Goal: Information Seeking & Learning: Learn about a topic

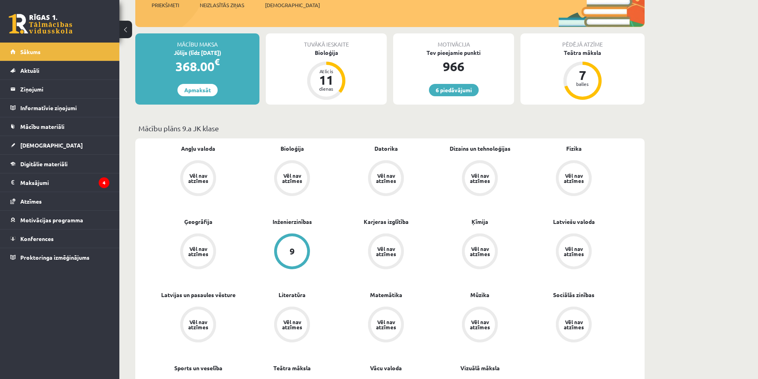
scroll to position [119, 0]
click at [72, 150] on link "[DEMOGRAPHIC_DATA]" at bounding box center [59, 145] width 99 height 18
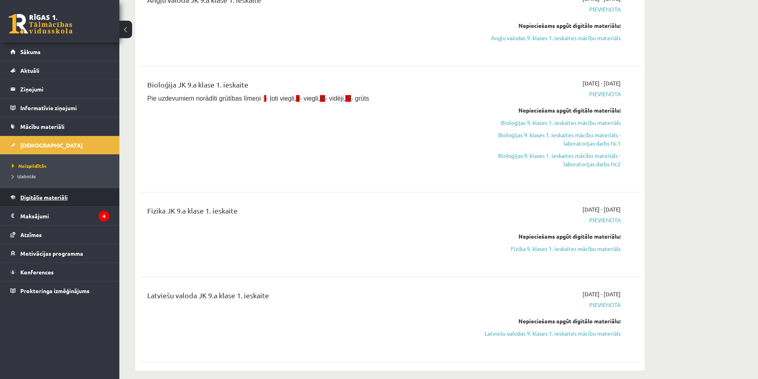
click at [60, 193] on link "Digitālie materiāli" at bounding box center [59, 197] width 99 height 18
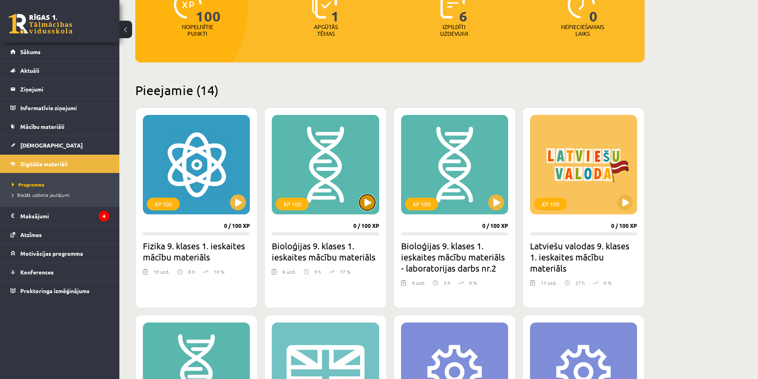
click at [370, 206] on button at bounding box center [367, 203] width 16 height 16
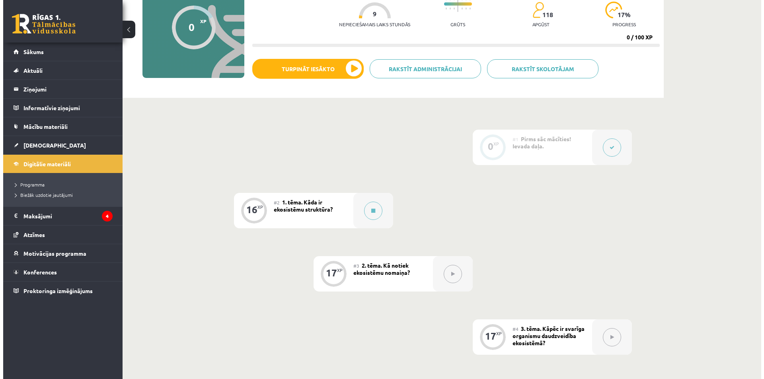
scroll to position [119, 0]
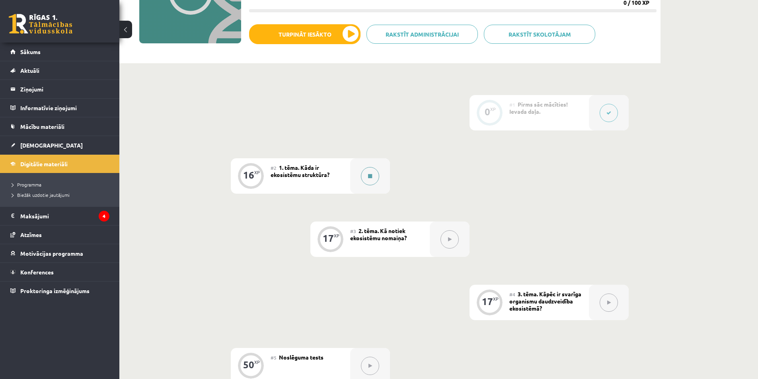
click at [373, 181] on button at bounding box center [370, 176] width 18 height 18
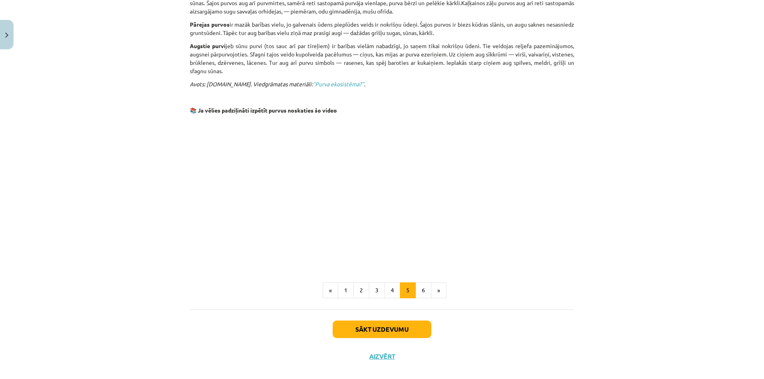
scroll to position [528, 0]
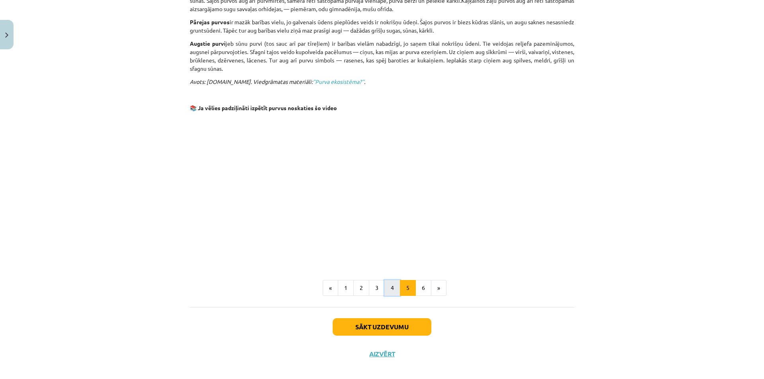
click at [390, 280] on button "4" at bounding box center [392, 288] width 16 height 16
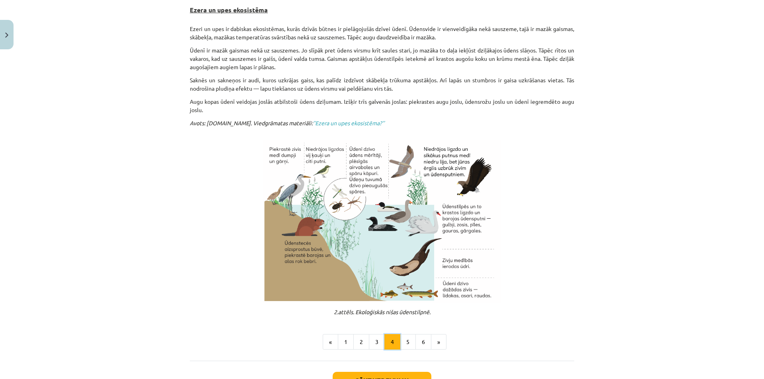
scroll to position [182, 0]
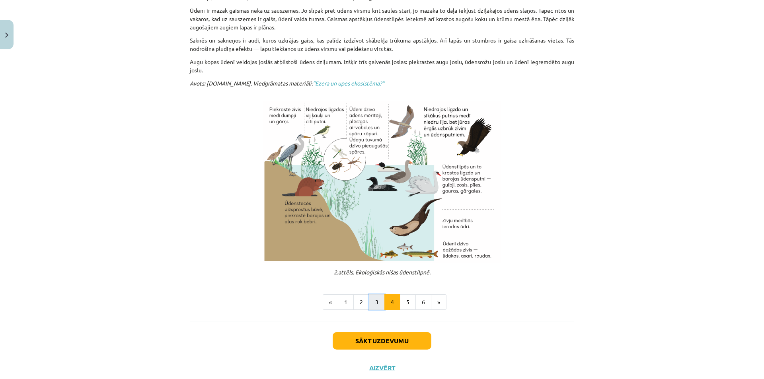
click at [371, 297] on button "3" at bounding box center [377, 302] width 16 height 16
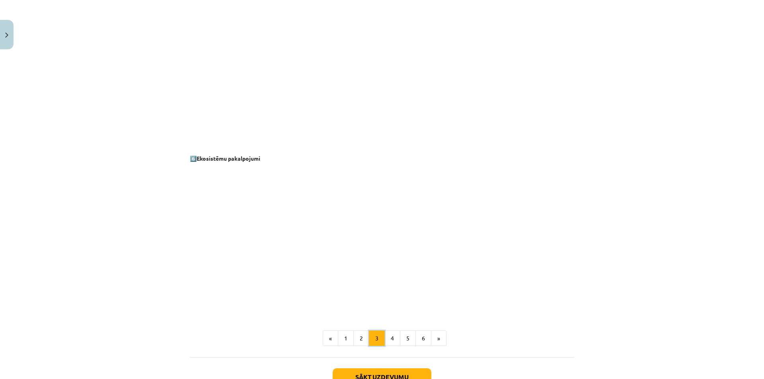
scroll to position [1016, 0]
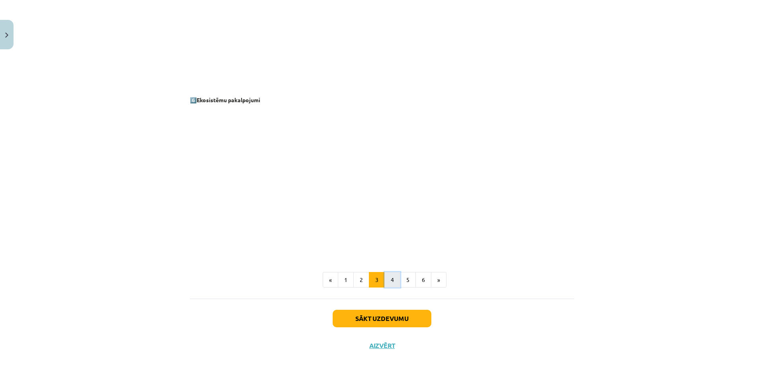
click at [395, 276] on button "4" at bounding box center [392, 280] width 16 height 16
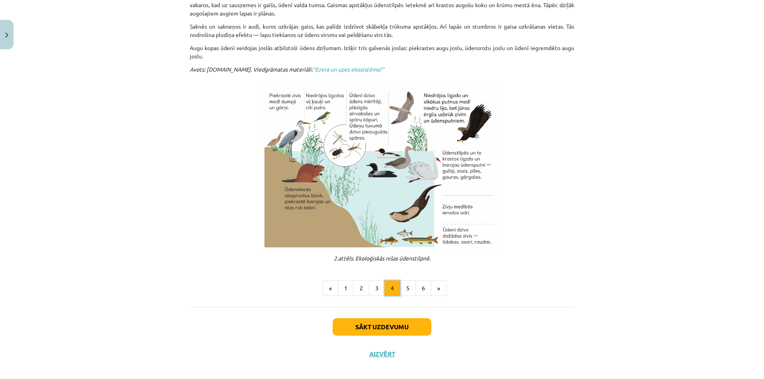
scroll to position [204, 0]
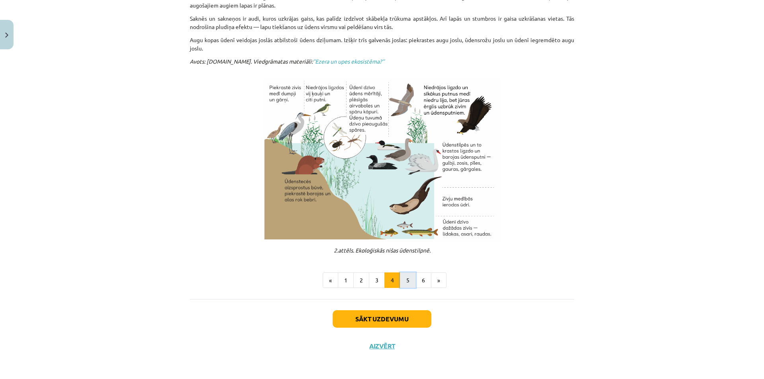
click at [406, 279] on button "5" at bounding box center [408, 281] width 16 height 16
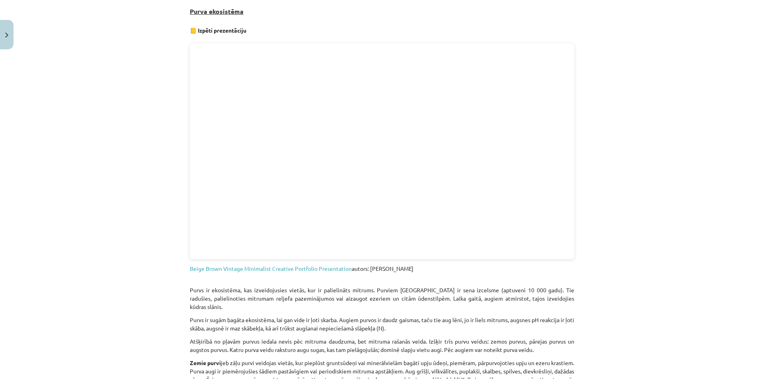
scroll to position [142, 0]
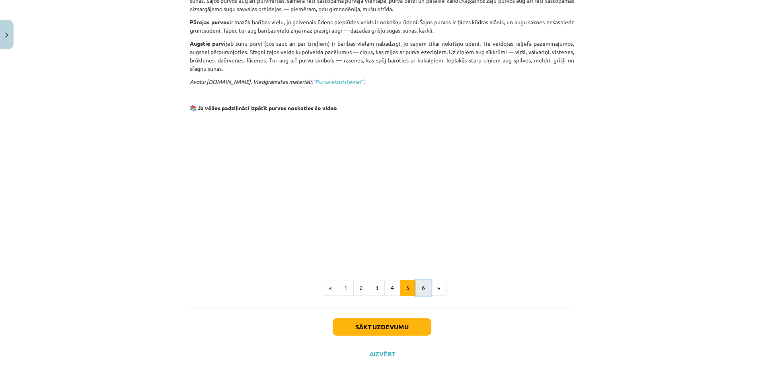
click at [418, 283] on button "6" at bounding box center [423, 288] width 16 height 16
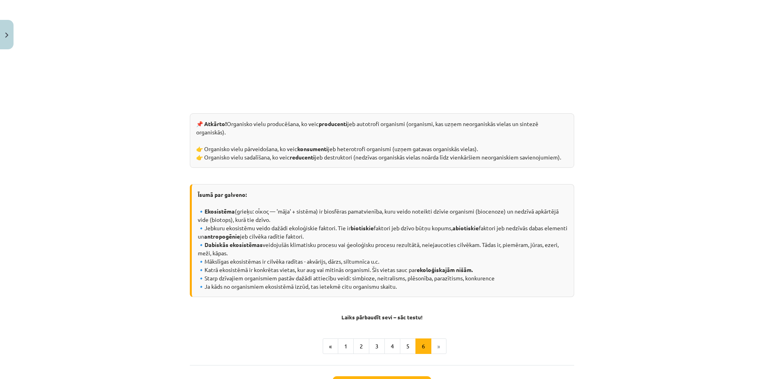
scroll to position [329, 0]
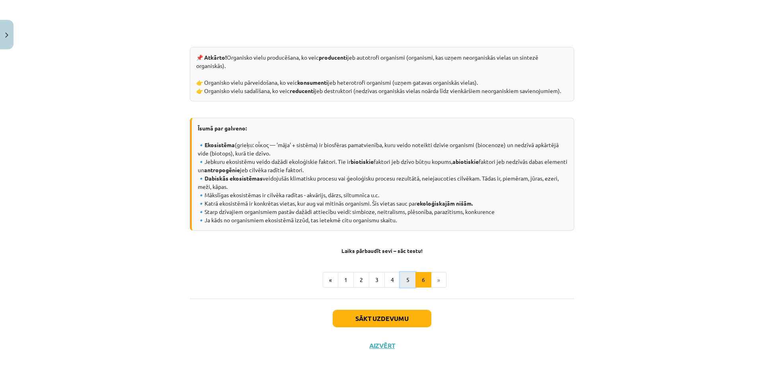
click at [400, 277] on button "5" at bounding box center [408, 280] width 16 height 16
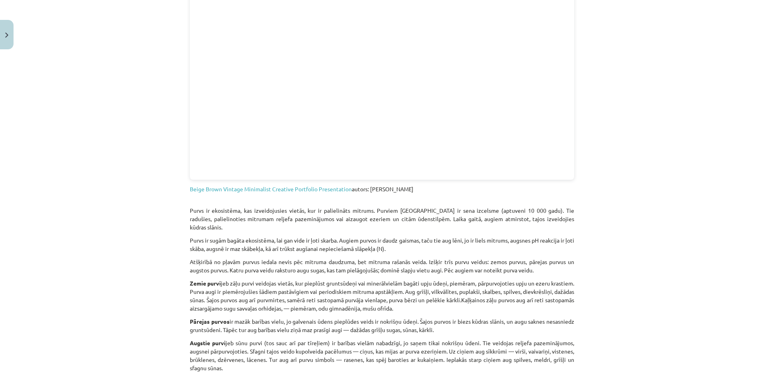
scroll to position [262, 0]
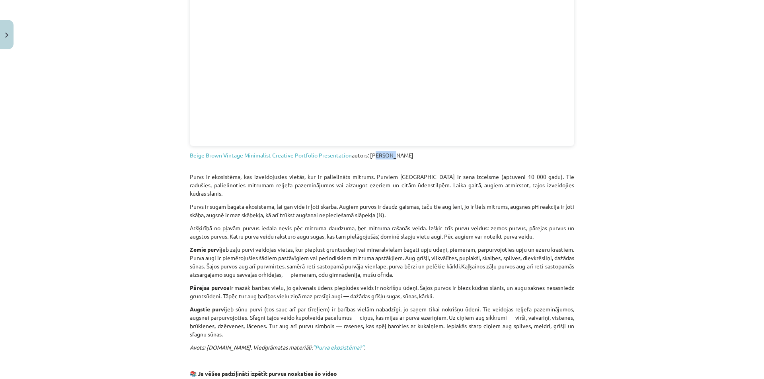
drag, startPoint x: 372, startPoint y: 155, endPoint x: 386, endPoint y: 156, distance: 14.4
click at [386, 156] on p "Beige Brown Vintage Minimalist Creative Portfolio Presentation autors: Elza Sau…" at bounding box center [382, 155] width 384 height 8
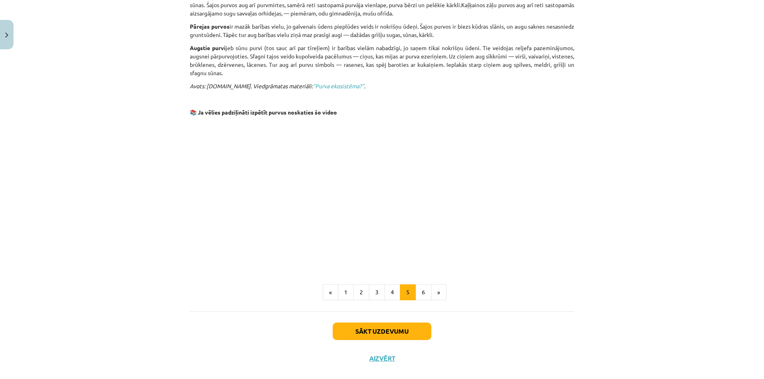
scroll to position [528, 0]
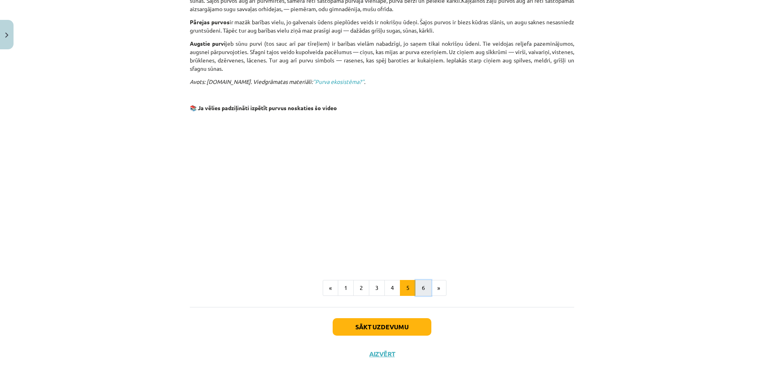
click at [421, 280] on button "6" at bounding box center [423, 288] width 16 height 16
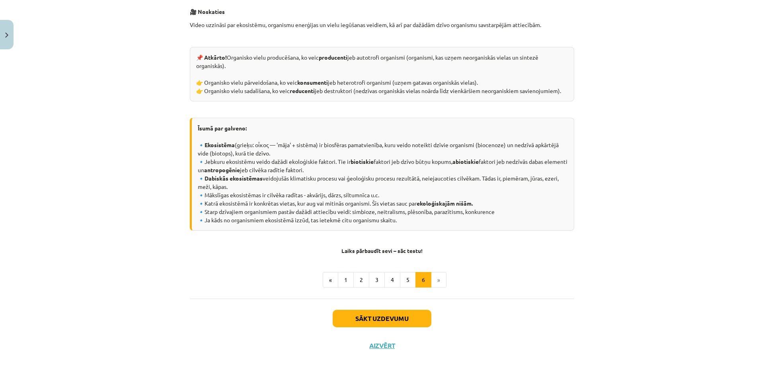
scroll to position [289, 0]
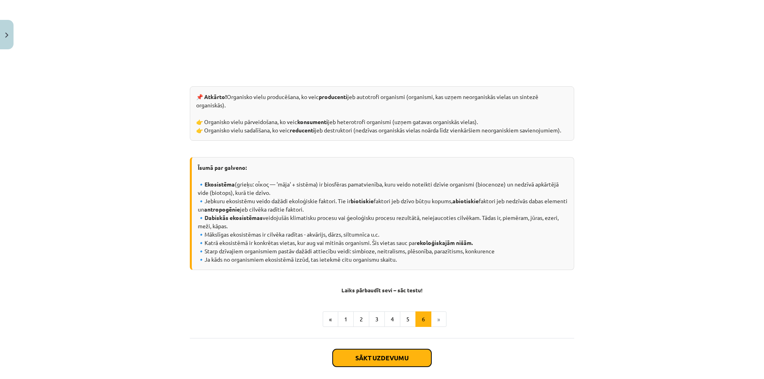
click at [406, 359] on button "Sākt uzdevumu" at bounding box center [382, 358] width 99 height 18
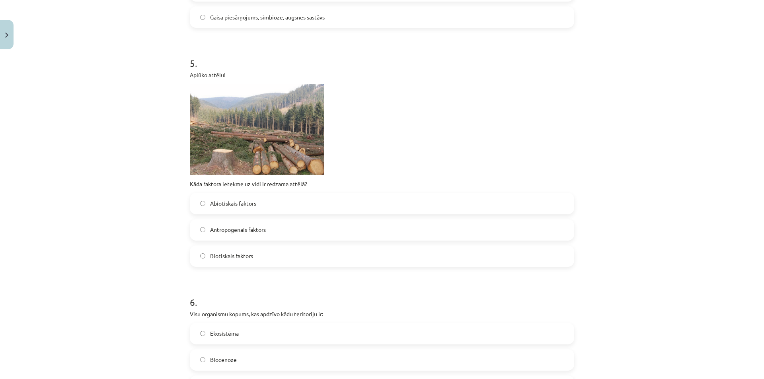
scroll to position [745, 0]
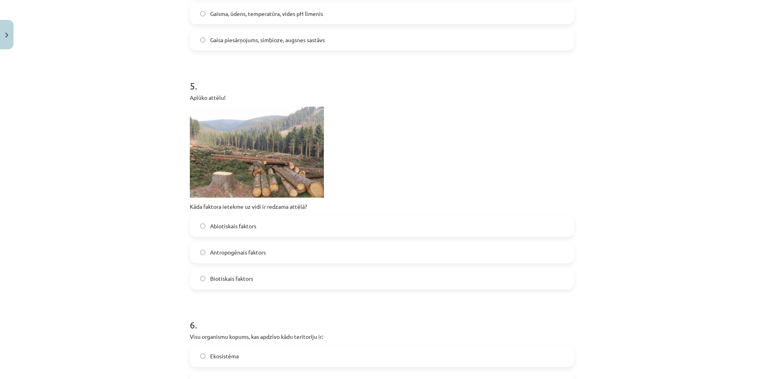
click at [218, 256] on span "Antropogēnais faktors" at bounding box center [238, 252] width 56 height 8
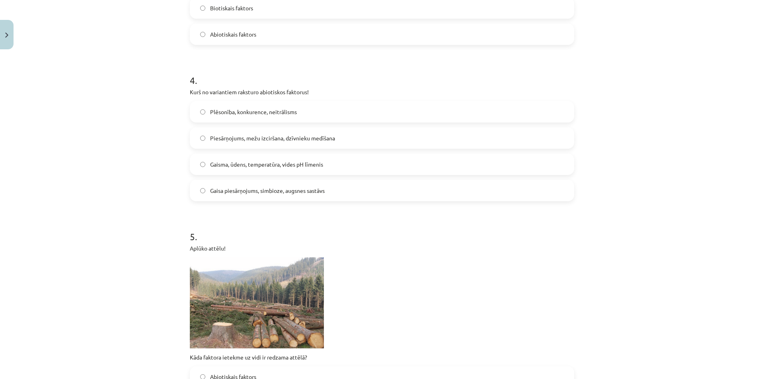
scroll to position [586, 0]
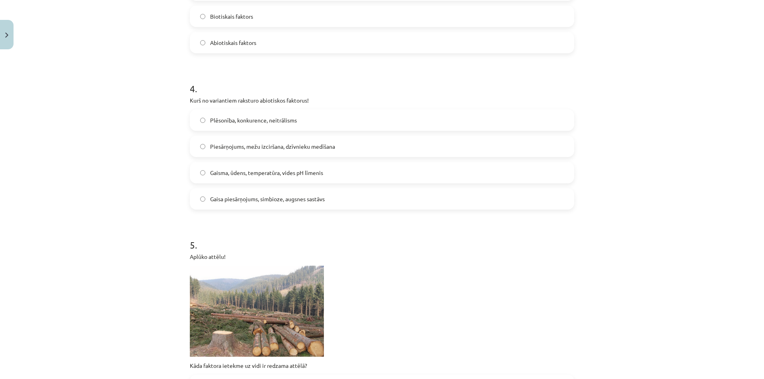
click at [198, 176] on label "Gaisma, ūdens, temperatūra, vides pH līmenis" at bounding box center [382, 173] width 383 height 20
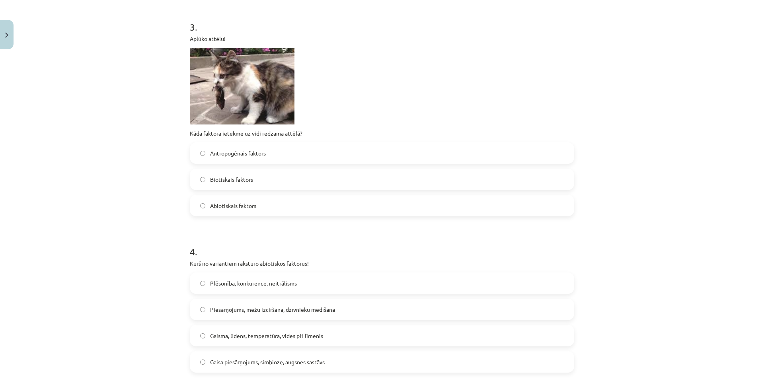
scroll to position [347, 0]
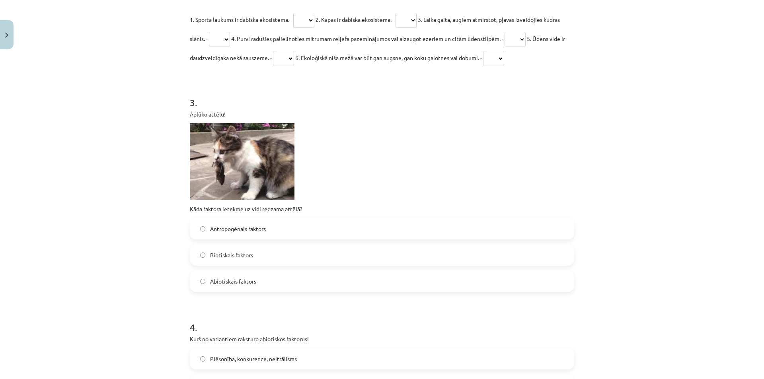
click at [222, 259] on span "Biotiskais faktors" at bounding box center [231, 255] width 43 height 8
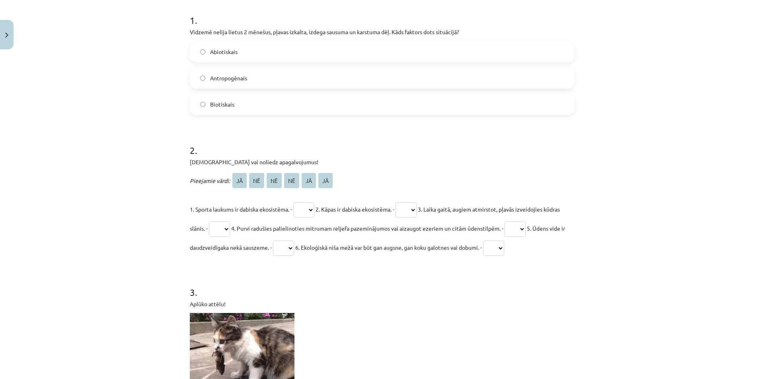
scroll to position [148, 0]
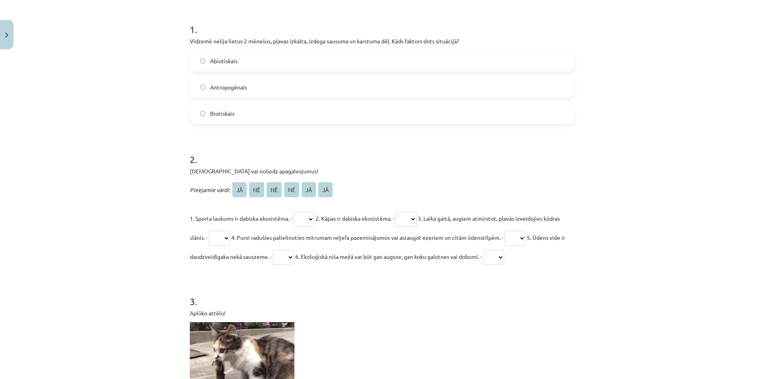
click at [307, 219] on select "** ** ** ** ** **" at bounding box center [303, 219] width 21 height 15
select select "**"
click at [294, 212] on select "** ** ** ** ** **" at bounding box center [303, 219] width 21 height 15
click at [417, 221] on select "** ** ** ** ** **" at bounding box center [406, 219] width 21 height 15
select select "**"
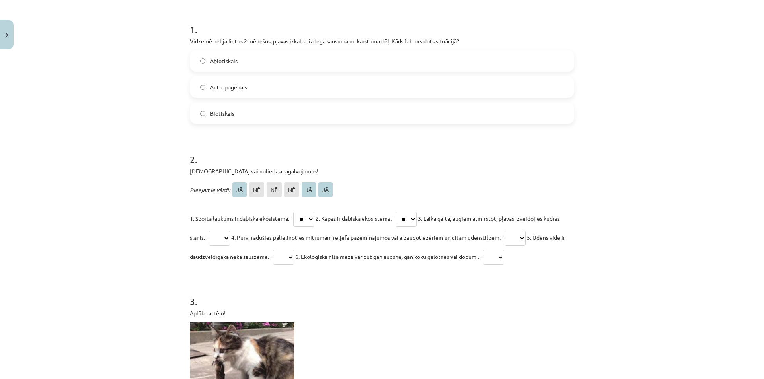
click at [403, 212] on select "** ** ** ** ** **" at bounding box center [406, 219] width 21 height 15
click at [230, 240] on select "** ** ** ** ** **" at bounding box center [219, 238] width 21 height 15
select select "**"
click at [226, 231] on select "** ** ** ** ** **" at bounding box center [219, 238] width 21 height 15
click at [526, 238] on select "** ** ** ** ** **" at bounding box center [515, 238] width 21 height 15
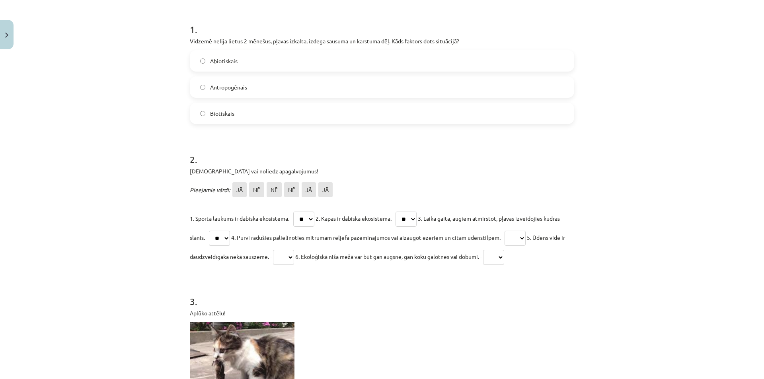
select select "**"
click at [526, 231] on select "** ** ** ** ** **" at bounding box center [515, 238] width 21 height 15
click at [294, 259] on select "** ** ** ** ** **" at bounding box center [283, 257] width 21 height 15
select select "**"
click at [294, 250] on select "** ** ** ** ** **" at bounding box center [283, 257] width 21 height 15
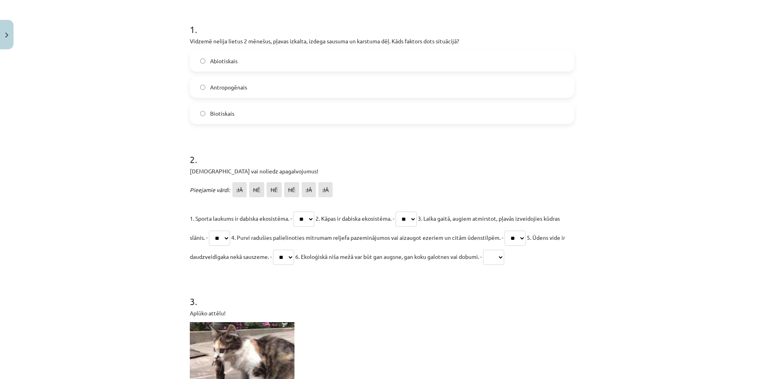
click at [504, 252] on select "** ** ** ** ** **" at bounding box center [493, 257] width 21 height 15
select select "**"
click at [504, 250] on select "** ** ** ** ** **" at bounding box center [493, 257] width 21 height 15
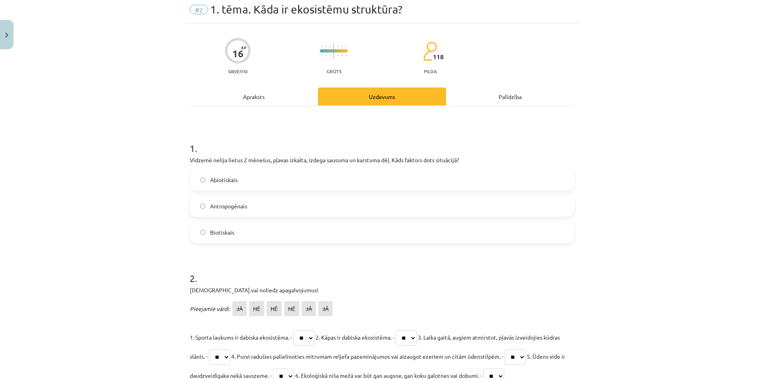
scroll to position [29, 0]
click at [224, 177] on span "Abiotiskais" at bounding box center [223, 180] width 27 height 8
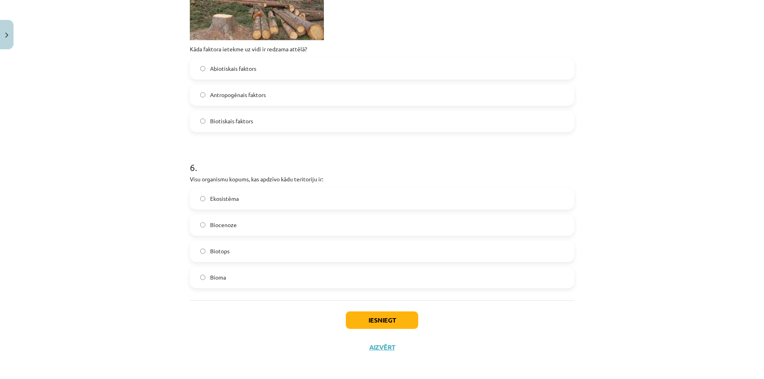
scroll to position [905, 0]
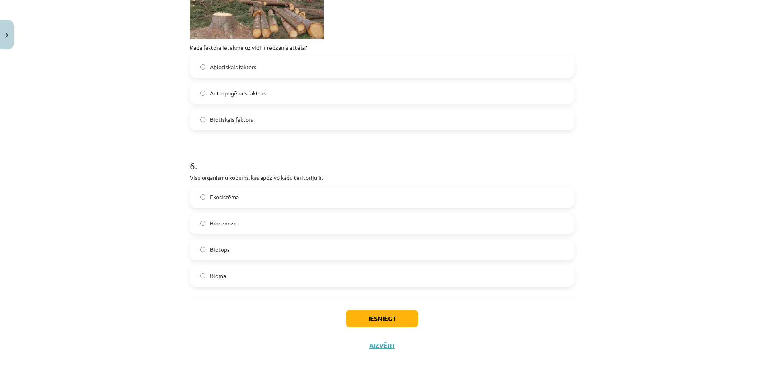
click at [385, 330] on div "Iesniegt Aizvērt" at bounding box center [382, 327] width 384 height 56
click at [385, 325] on button "Iesniegt" at bounding box center [382, 319] width 72 height 18
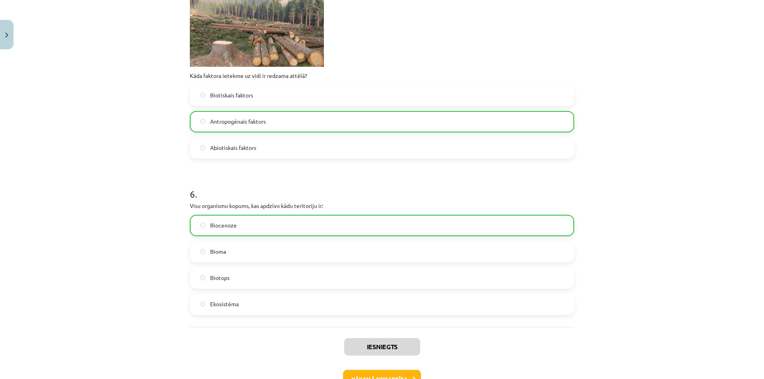
scroll to position [930, 0]
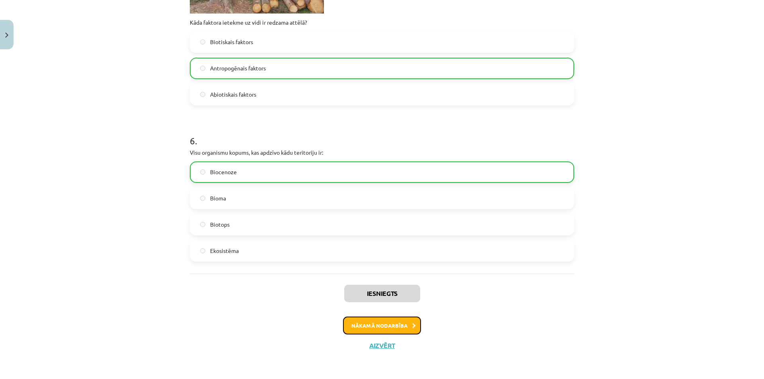
click at [404, 328] on button "Nākamā nodarbība" at bounding box center [382, 326] width 78 height 18
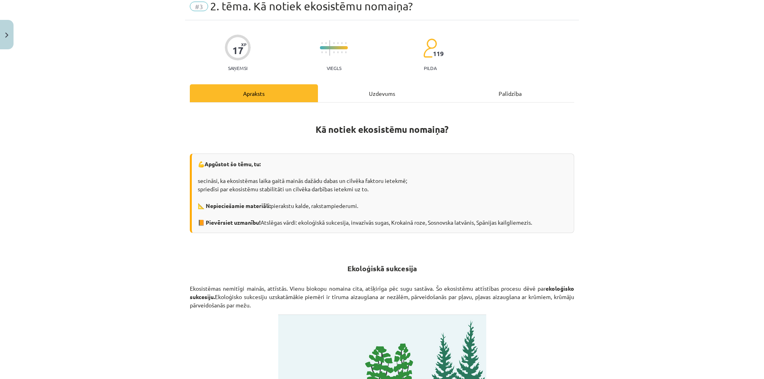
scroll to position [20, 0]
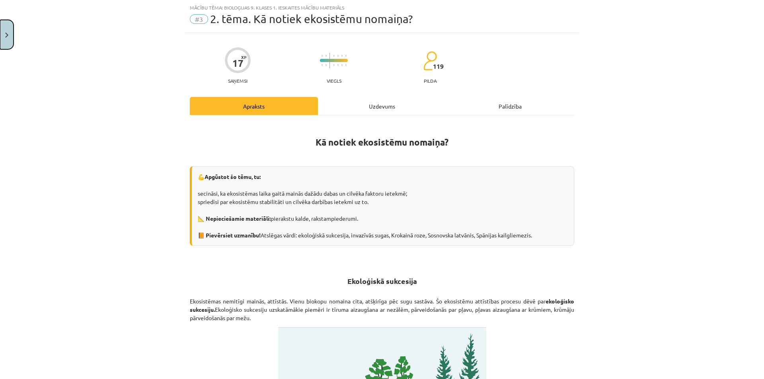
click at [8, 45] on button "Close" at bounding box center [7, 34] width 14 height 29
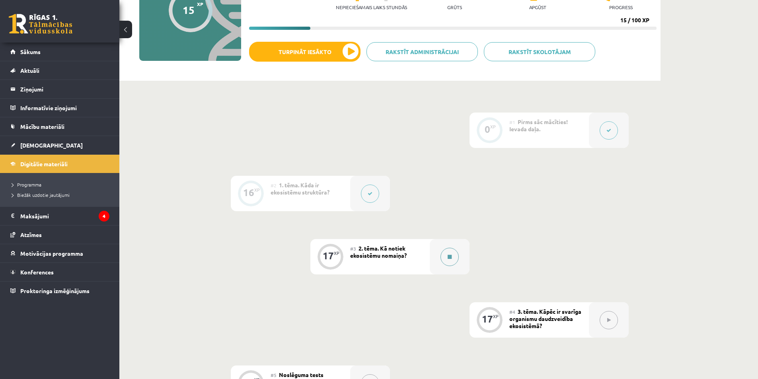
click at [445, 255] on button at bounding box center [450, 257] width 18 height 18
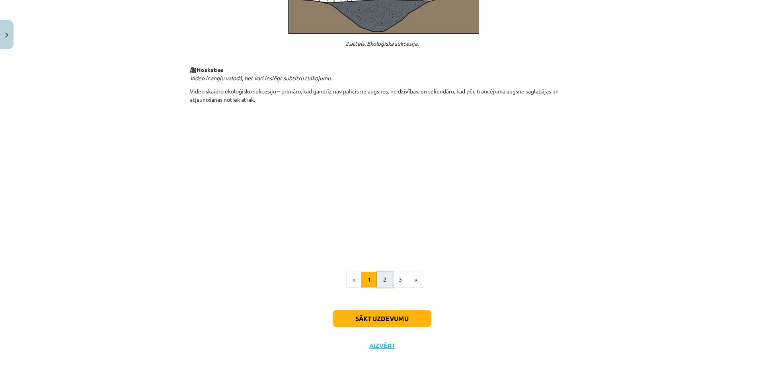
click at [384, 284] on button "2" at bounding box center [385, 280] width 16 height 16
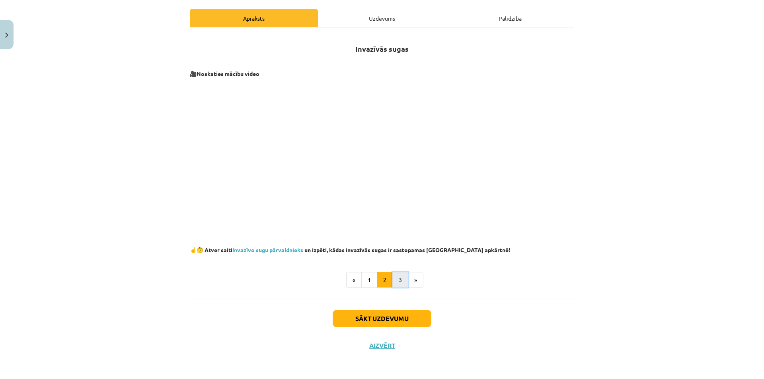
click at [400, 286] on button "3" at bounding box center [400, 280] width 16 height 16
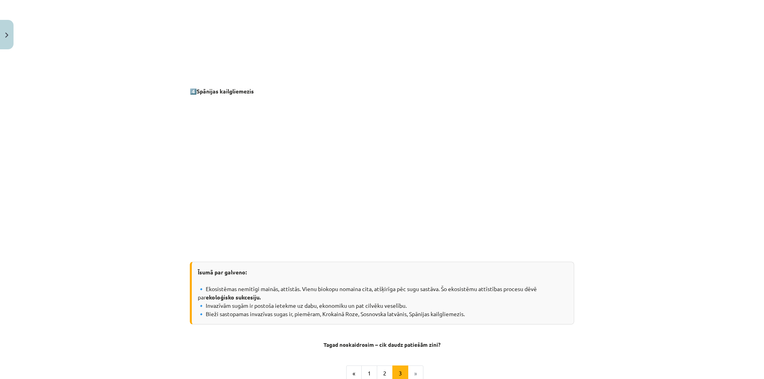
scroll to position [721, 0]
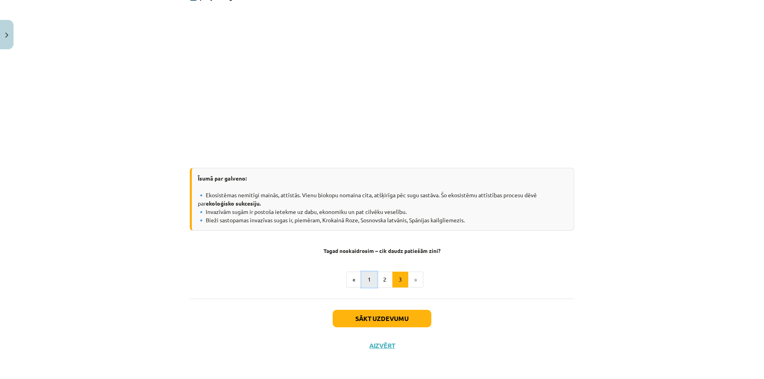
click at [363, 277] on button "1" at bounding box center [369, 280] width 16 height 16
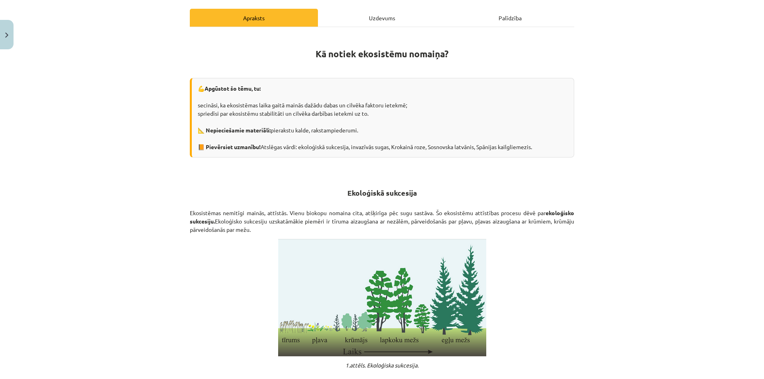
scroll to position [38, 0]
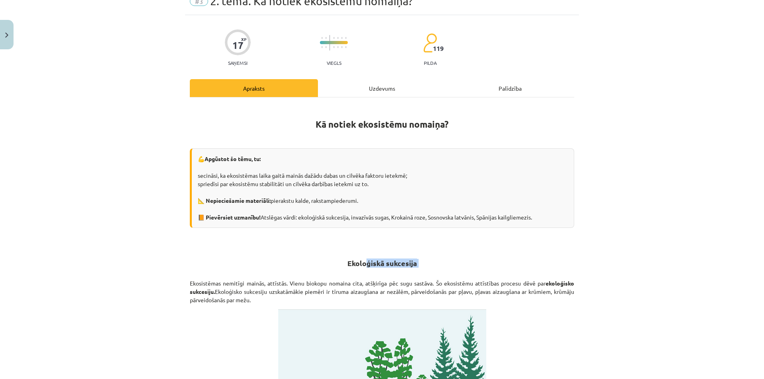
drag, startPoint x: 365, startPoint y: 272, endPoint x: 392, endPoint y: 288, distance: 31.1
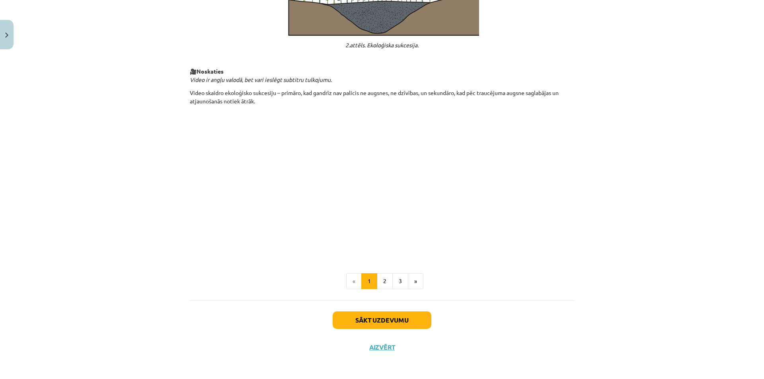
scroll to position [754, 0]
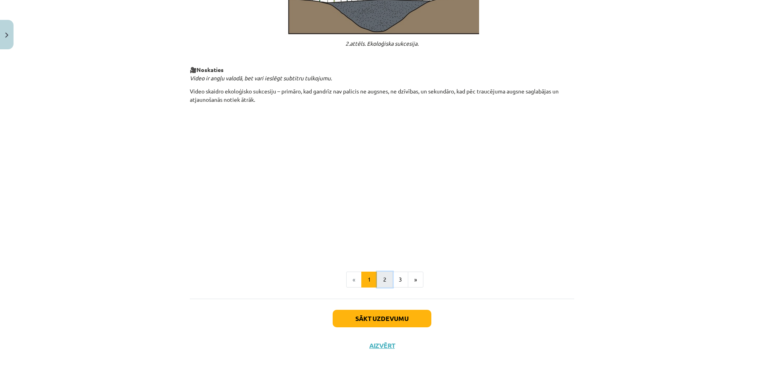
click at [386, 279] on button "2" at bounding box center [385, 280] width 16 height 16
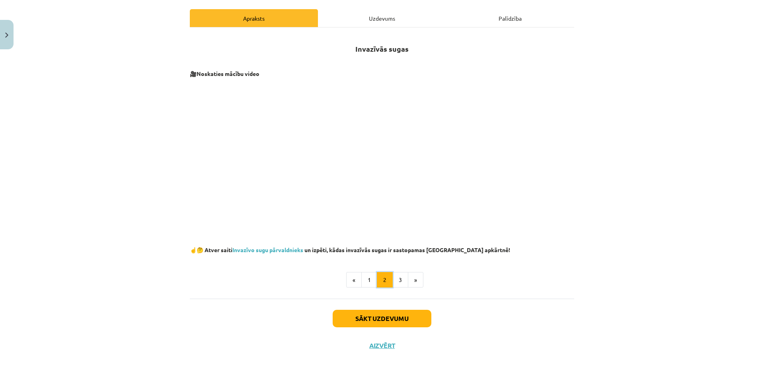
scroll to position [108, 0]
click at [396, 279] on button "3" at bounding box center [400, 280] width 16 height 16
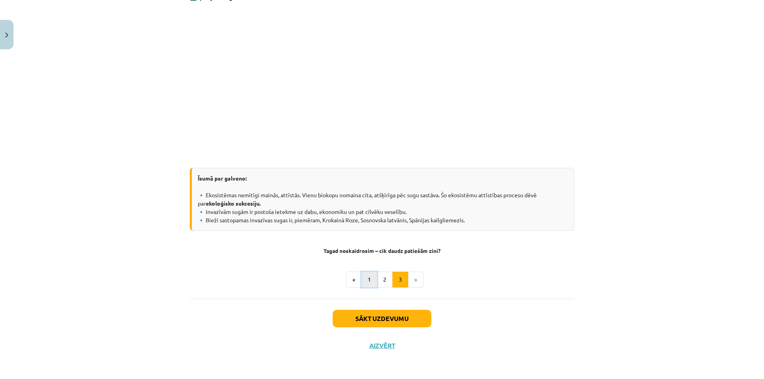
click at [367, 279] on button "1" at bounding box center [369, 280] width 16 height 16
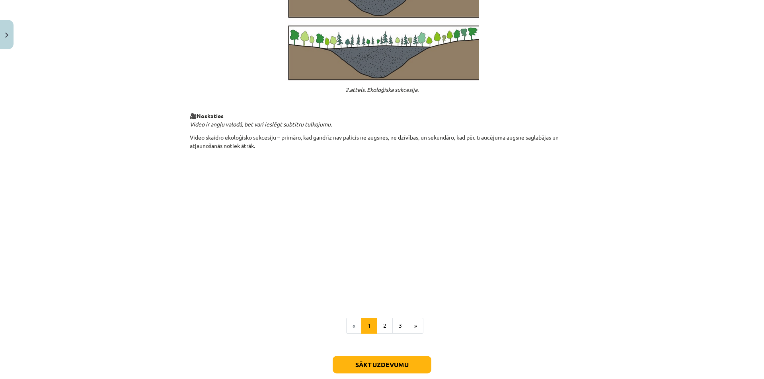
scroll to position [754, 0]
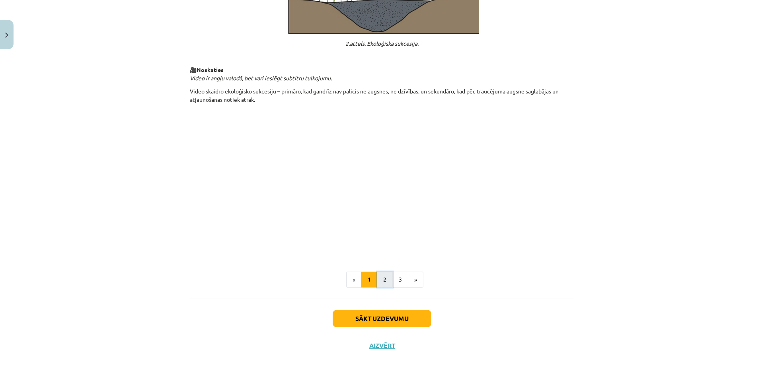
click at [383, 281] on button "2" at bounding box center [385, 280] width 16 height 16
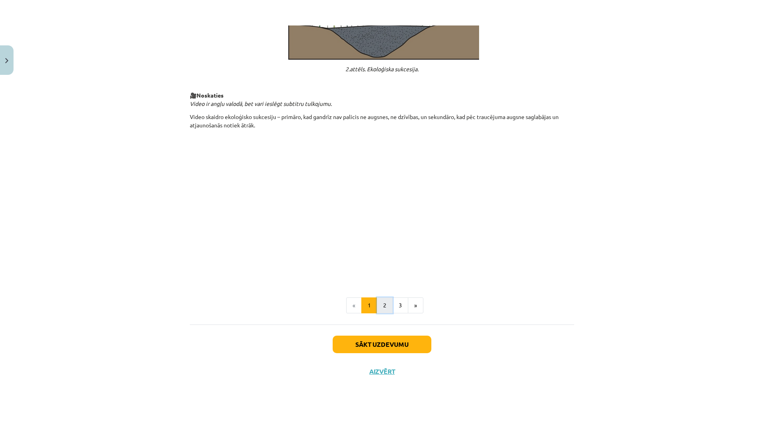
scroll to position [108, 0]
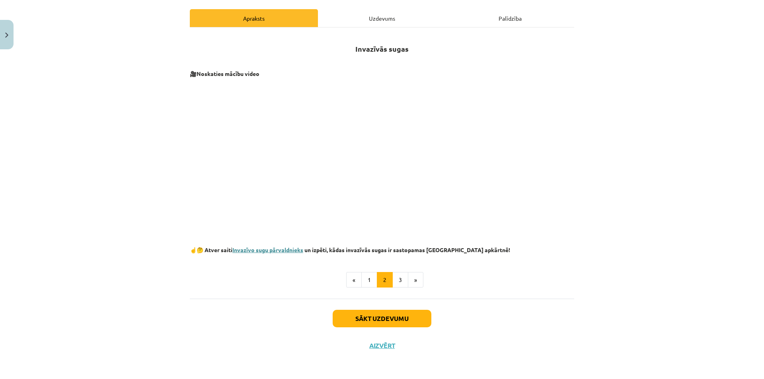
click at [264, 251] on link "Invazīvo sugu pārvaldnieks" at bounding box center [267, 249] width 71 height 7
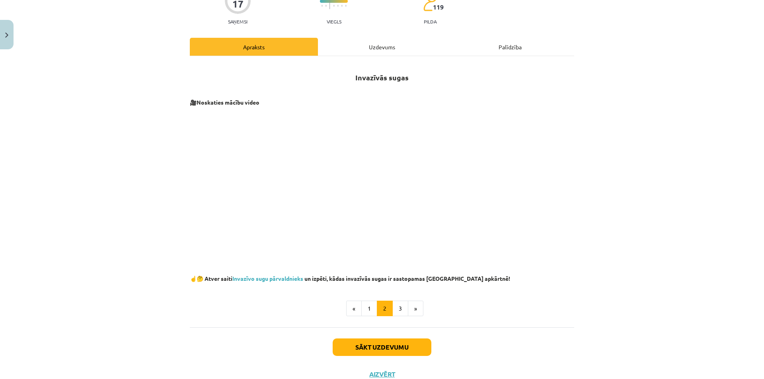
scroll to position [80, 0]
click at [253, 278] on link "Invazīvo sugu pārvaldnieks" at bounding box center [267, 278] width 71 height 7
click at [394, 308] on button "3" at bounding box center [400, 308] width 16 height 16
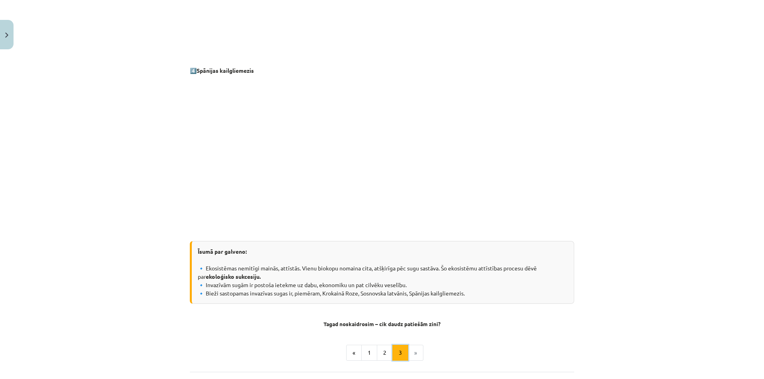
scroll to position [721, 0]
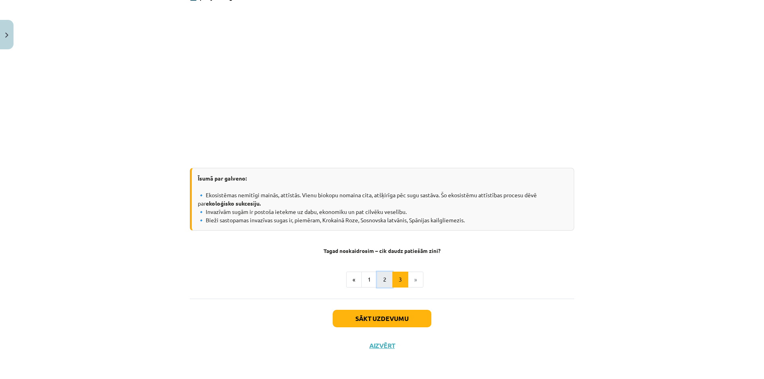
click at [380, 281] on button "2" at bounding box center [385, 280] width 16 height 16
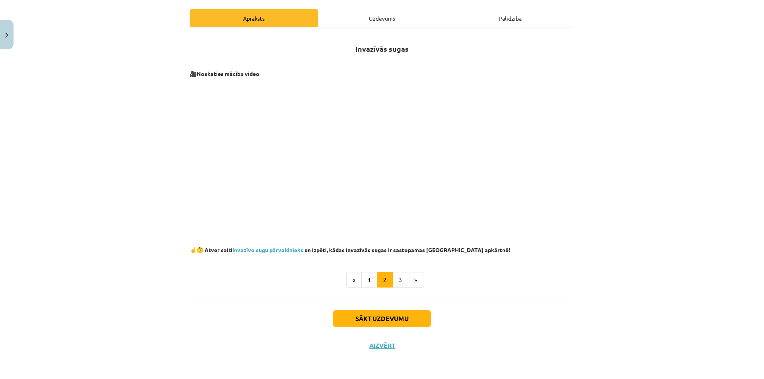
click at [341, 18] on div "Uzdevums" at bounding box center [382, 18] width 128 height 18
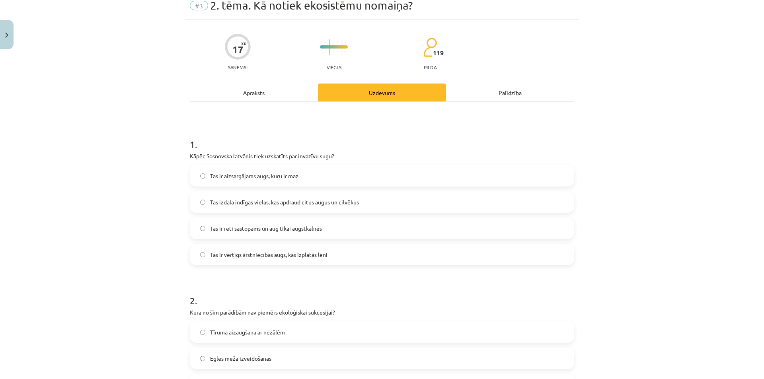
scroll to position [0, 0]
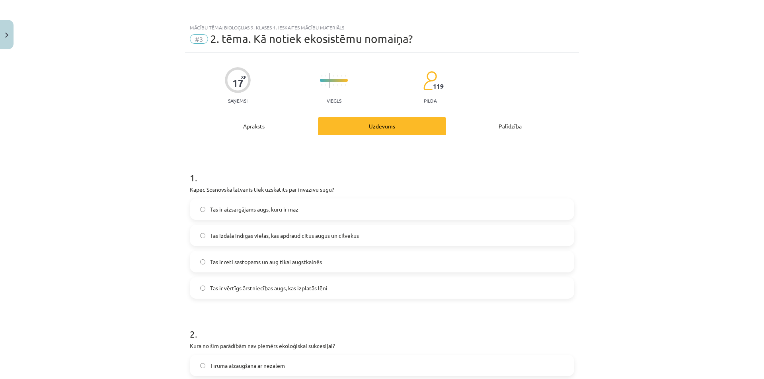
click at [242, 128] on div "Apraksts" at bounding box center [254, 126] width 128 height 18
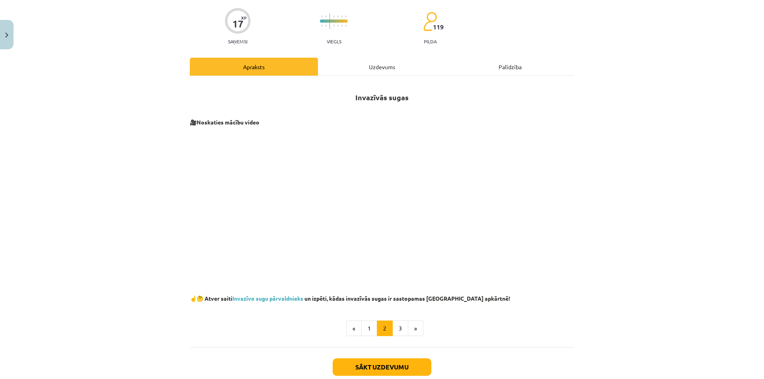
scroll to position [108, 0]
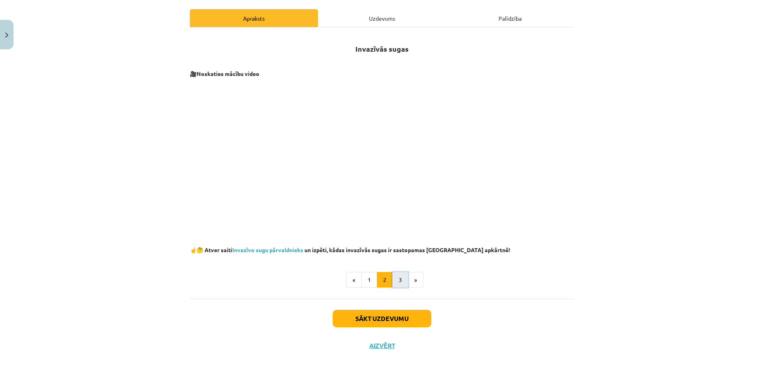
click at [392, 286] on button "3" at bounding box center [400, 280] width 16 height 16
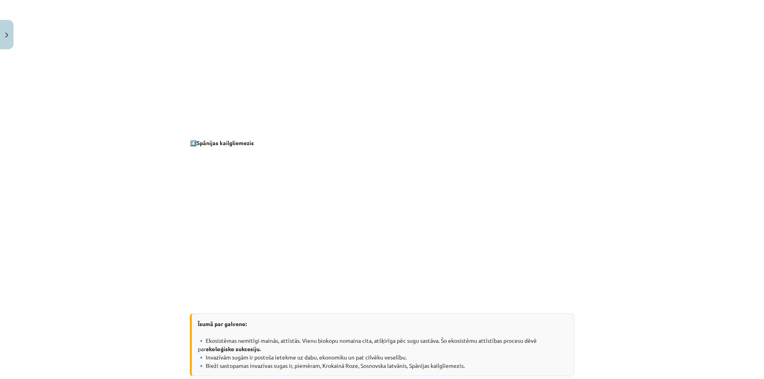
scroll to position [705, 0]
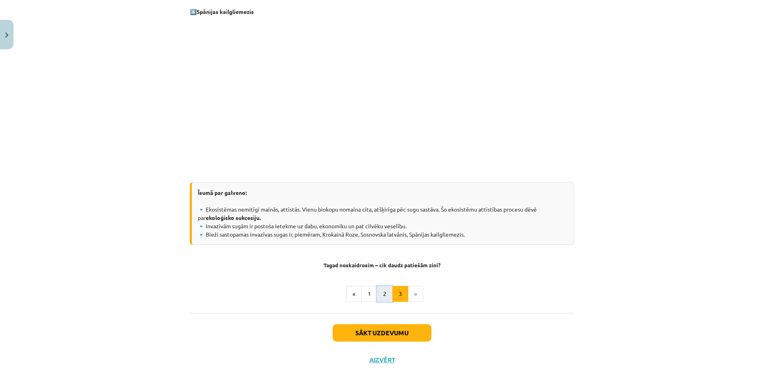
click at [382, 296] on button "2" at bounding box center [385, 294] width 16 height 16
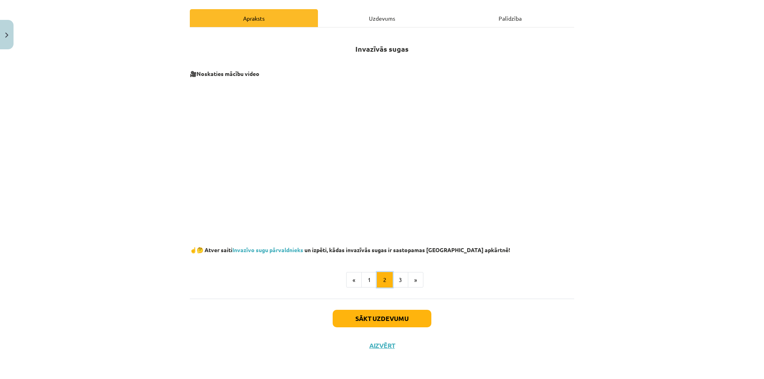
scroll to position [108, 0]
click at [359, 317] on button "Sākt uzdevumu" at bounding box center [382, 319] width 99 height 18
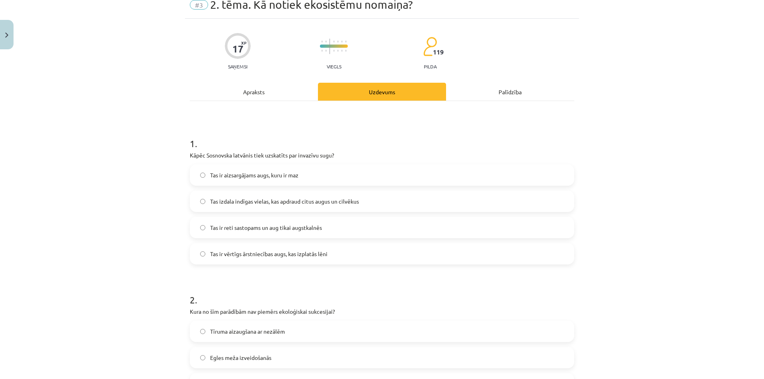
scroll to position [20, 0]
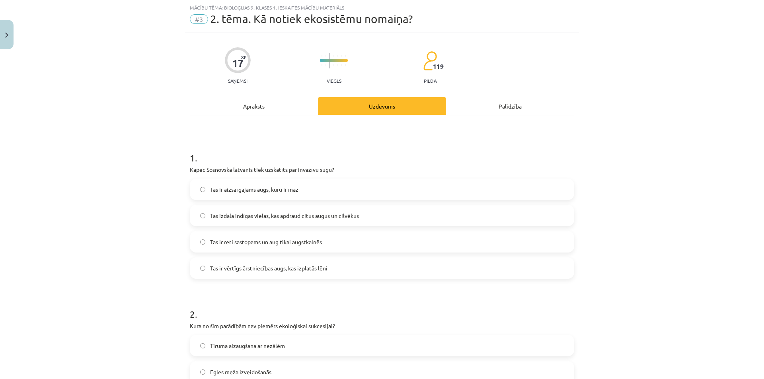
click at [271, 218] on span "Tas izdala indīgas vielas, kas apdraud citus augus un cilvēkus" at bounding box center [284, 216] width 149 height 8
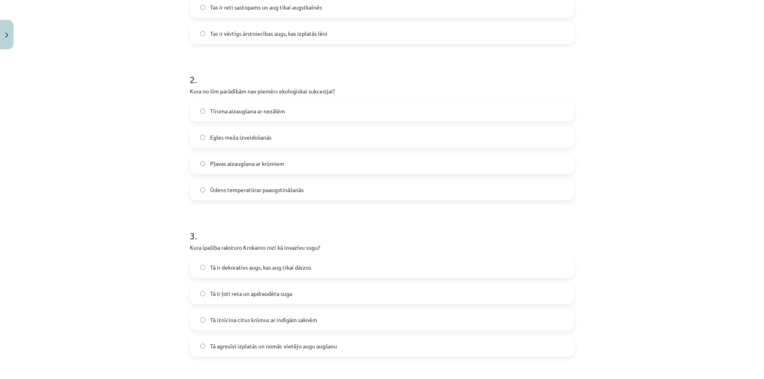
scroll to position [298, 0]
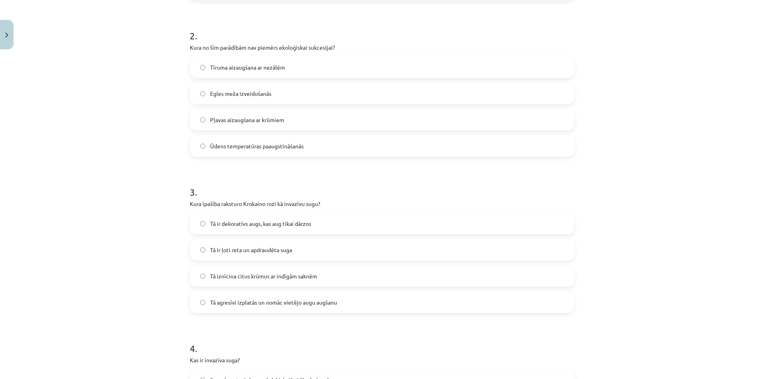
click at [261, 146] on span "Ūdens temperatūras paaugstināšanās" at bounding box center [257, 146] width 94 height 8
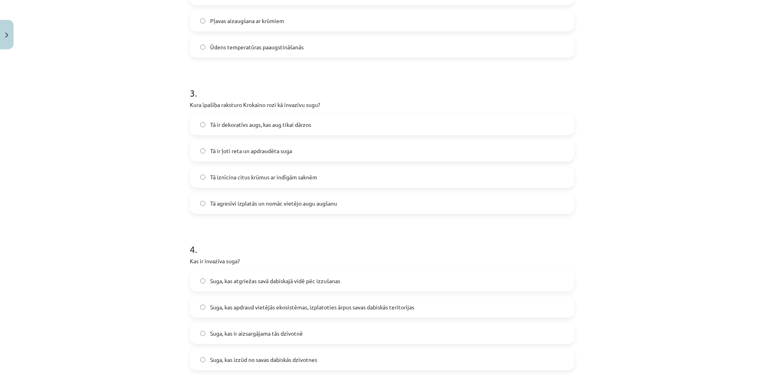
scroll to position [418, 0]
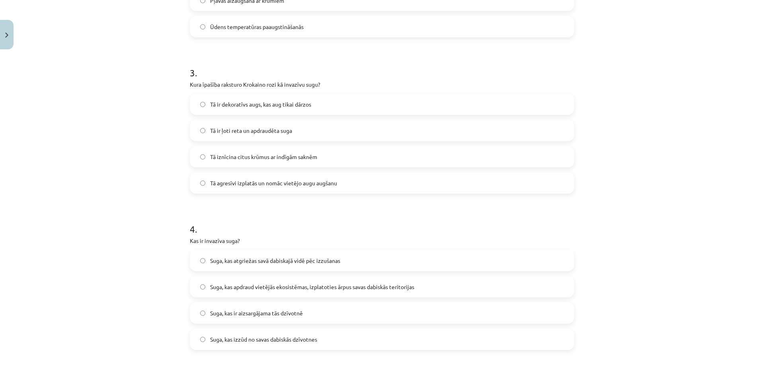
click at [260, 108] on span "Tā ir dekoratīvs augs, kas aug tikai dārzos" at bounding box center [260, 104] width 101 height 8
click at [297, 185] on span "Tā agresīvi izplatās un nomāc vietējo augu augšanu" at bounding box center [273, 183] width 127 height 8
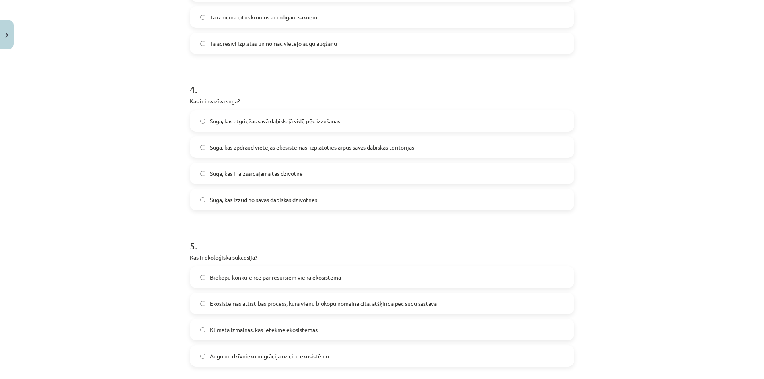
scroll to position [577, 0]
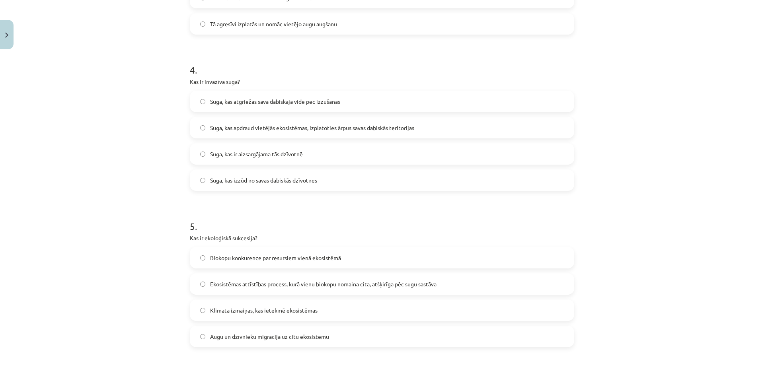
click at [291, 129] on span "Suga, kas apdraud vietējās ekosistēmas, izplatoties ārpus savas dabiskās terito…" at bounding box center [312, 128] width 204 height 8
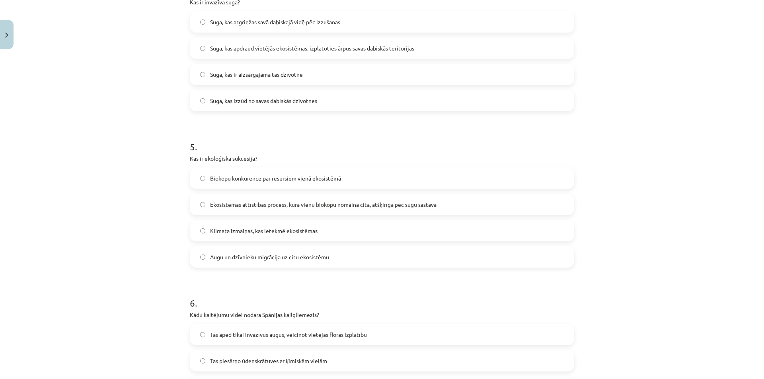
scroll to position [696, 0]
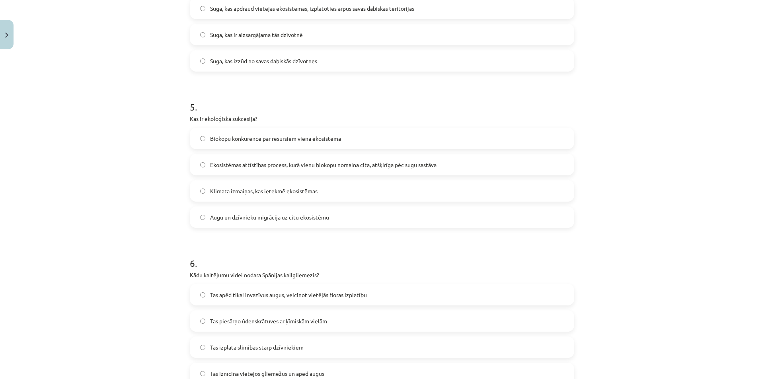
click at [275, 166] on span "Ekosistēmas attīstības process, kurā vienu biokopu nomaina cita, atšķirīga pēc …" at bounding box center [323, 165] width 226 height 8
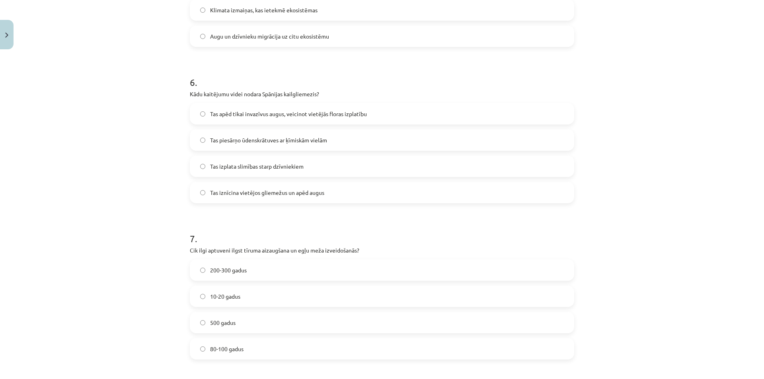
scroll to position [895, 0]
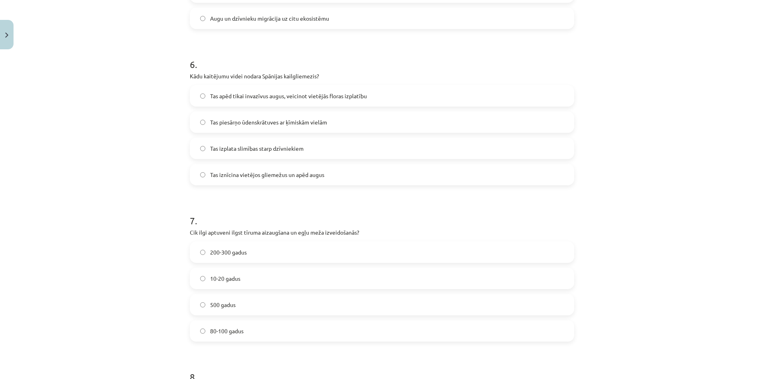
click at [282, 151] on span "Tas izplata slimības starp dzīvniekiem" at bounding box center [257, 148] width 94 height 8
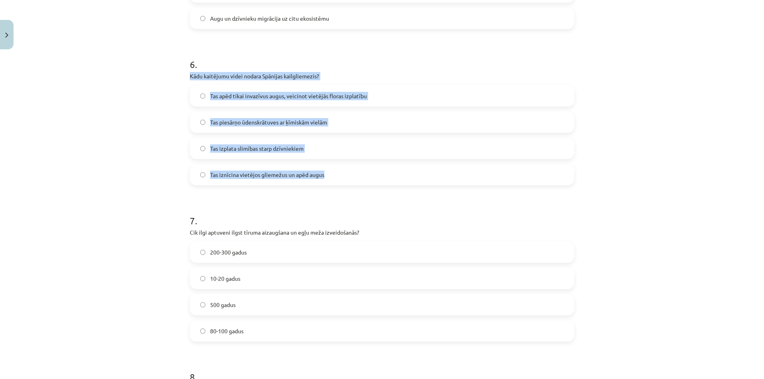
drag, startPoint x: 186, startPoint y: 76, endPoint x: 317, endPoint y: 167, distance: 159.0
copy div "Kādu kaitējumu videi nodara Spānijas kailgliemezis? Tas apēd tikai invazīvus au…"
click at [195, 175] on label "Tas iznīcina vietējos gliemežus un apēd augus" at bounding box center [382, 175] width 383 height 20
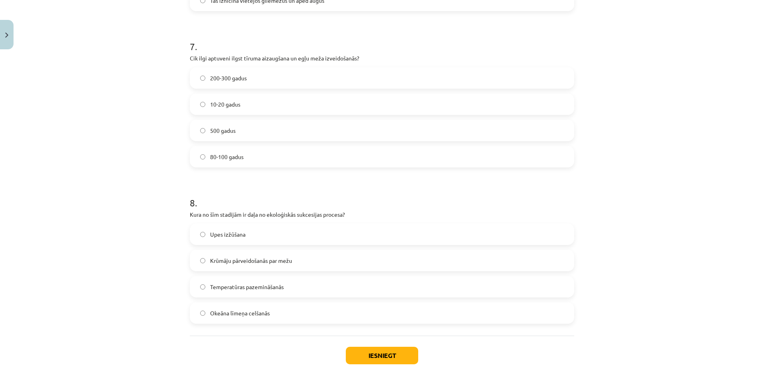
scroll to position [1094, 0]
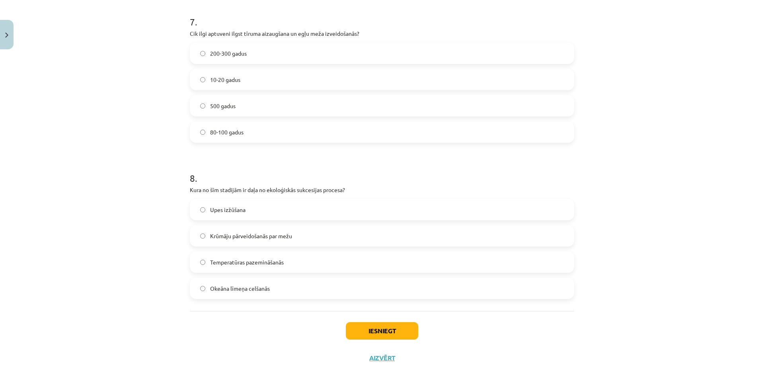
click at [218, 132] on span "80-100 gadus" at bounding box center [226, 132] width 33 height 8
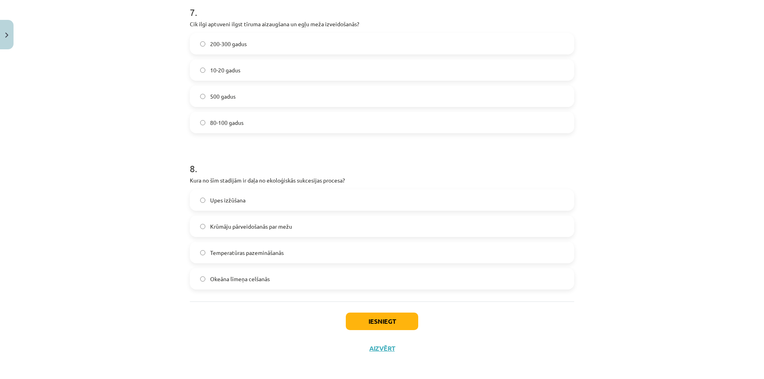
scroll to position [1107, 0]
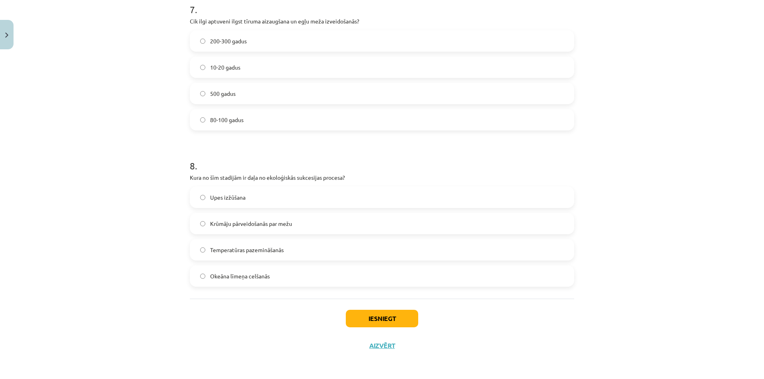
click at [257, 225] on span "Krūmāju pārveidošanās par mežu" at bounding box center [251, 224] width 82 height 8
click at [370, 323] on button "Iesniegt" at bounding box center [382, 319] width 72 height 18
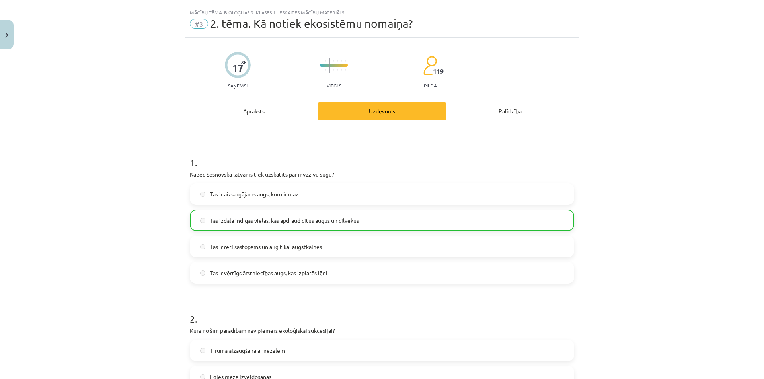
scroll to position [0, 0]
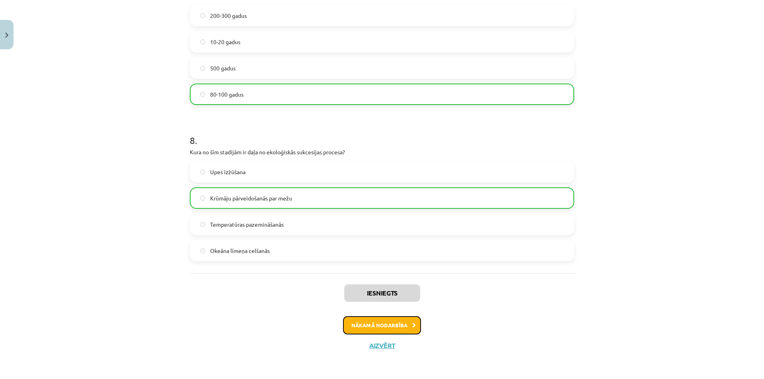
click at [374, 325] on button "Nākamā nodarbība" at bounding box center [382, 325] width 78 height 18
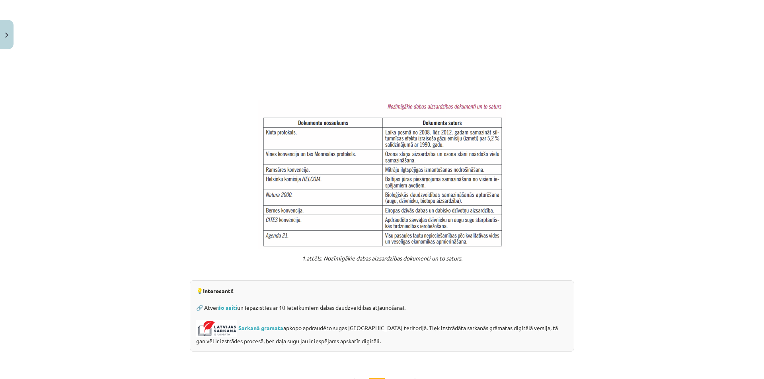
scroll to position [555, 0]
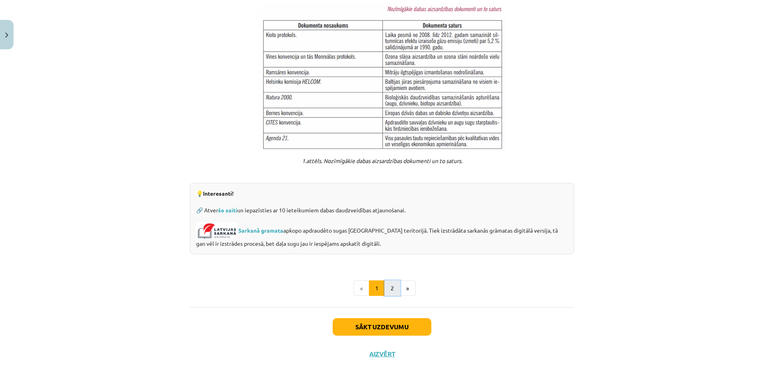
click at [386, 285] on button "2" at bounding box center [392, 289] width 16 height 16
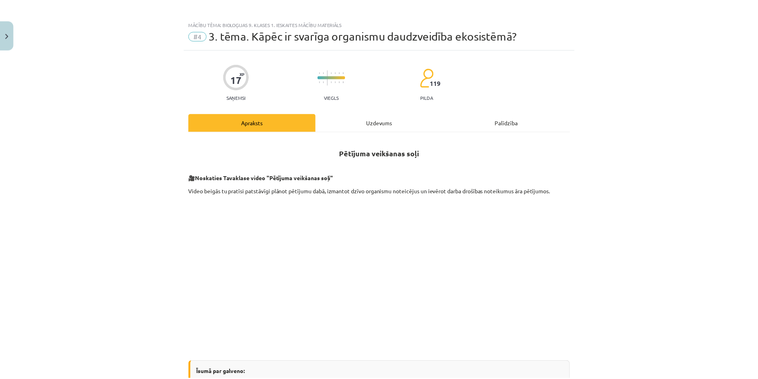
scroll to position [0, 0]
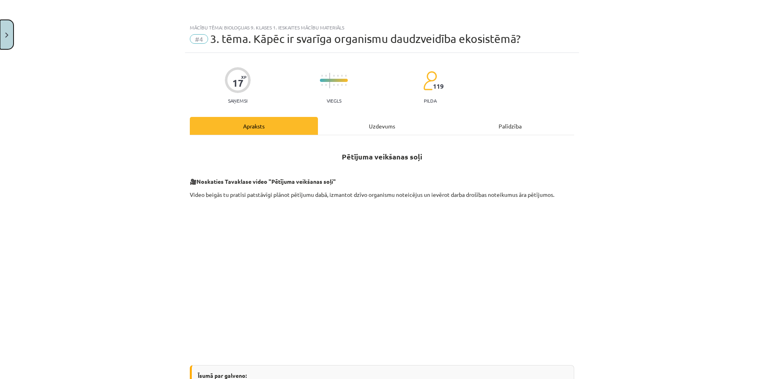
click at [10, 43] on button "Close" at bounding box center [7, 34] width 14 height 29
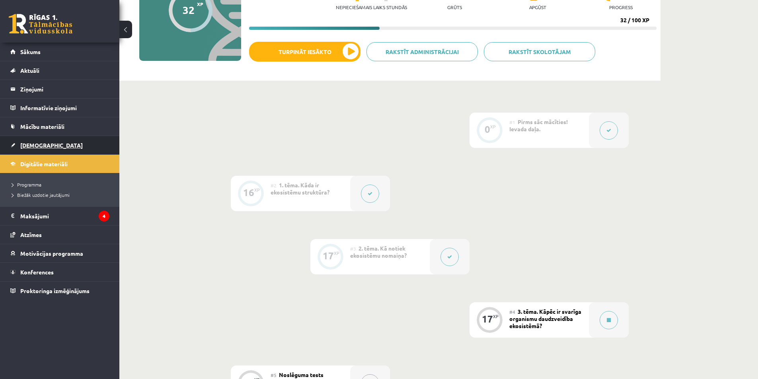
click at [25, 148] on span "[DEMOGRAPHIC_DATA]" at bounding box center [51, 145] width 62 height 7
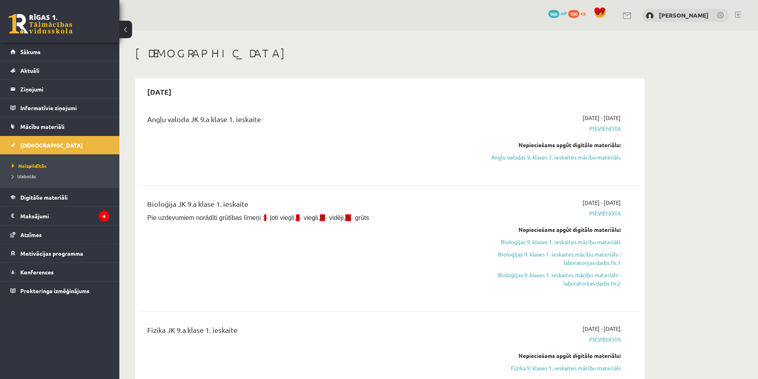
scroll to position [80, 0]
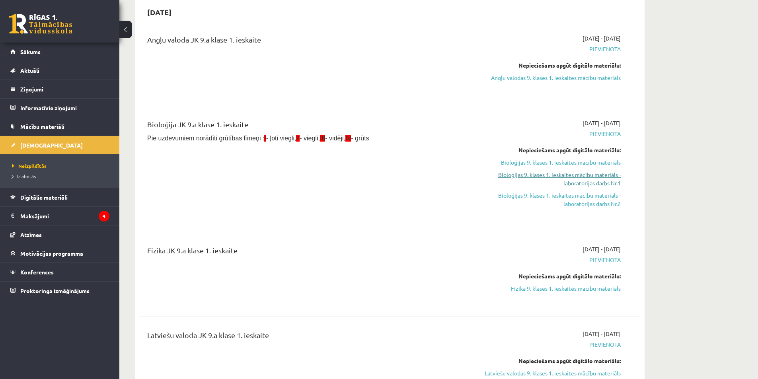
click at [579, 181] on link "Bioloģijas 9. klases 1. ieskaites mācību materiāls - laboratorijas darbs Nr.1" at bounding box center [546, 179] width 150 height 17
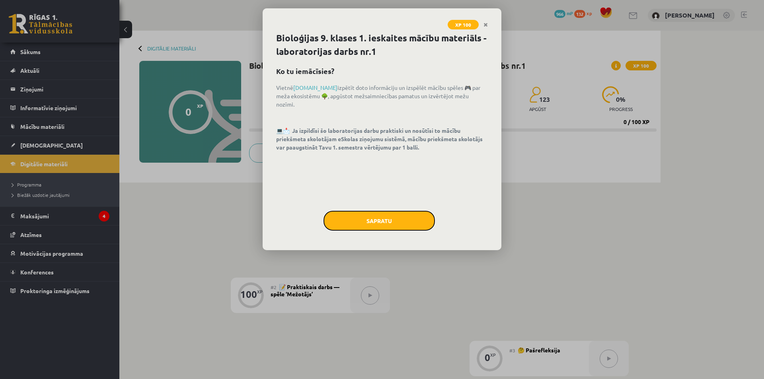
click at [390, 224] on button "Sapratu" at bounding box center [379, 221] width 111 height 20
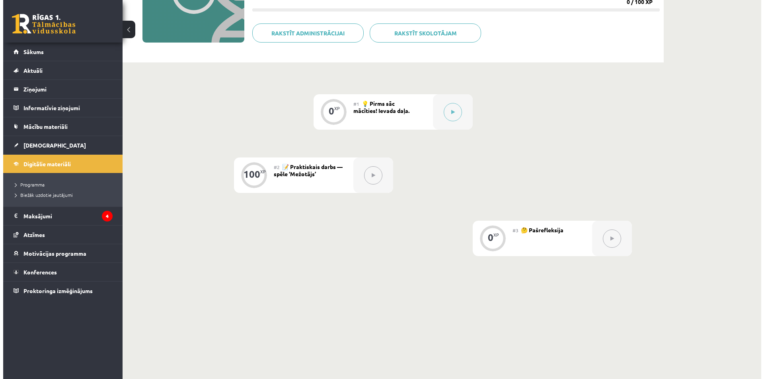
scroll to position [137, 0]
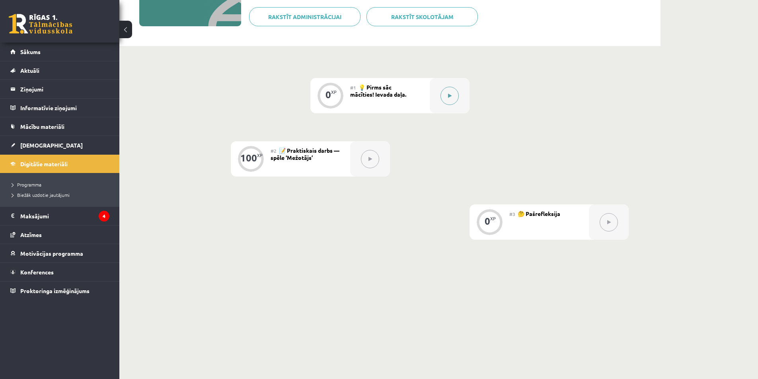
click at [448, 98] on icon at bounding box center [450, 96] width 4 height 5
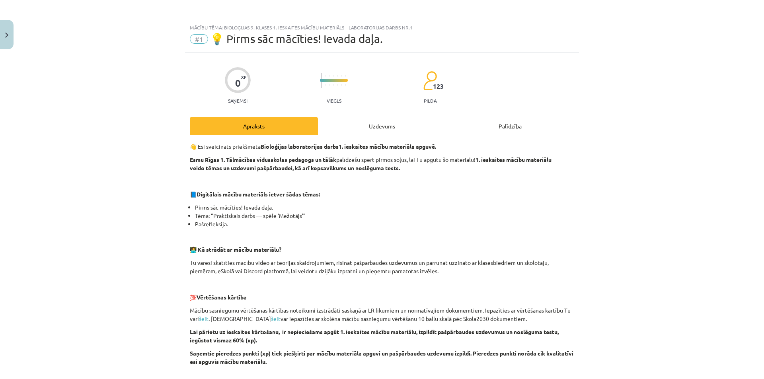
click at [388, 122] on div "Uzdevums" at bounding box center [382, 126] width 128 height 18
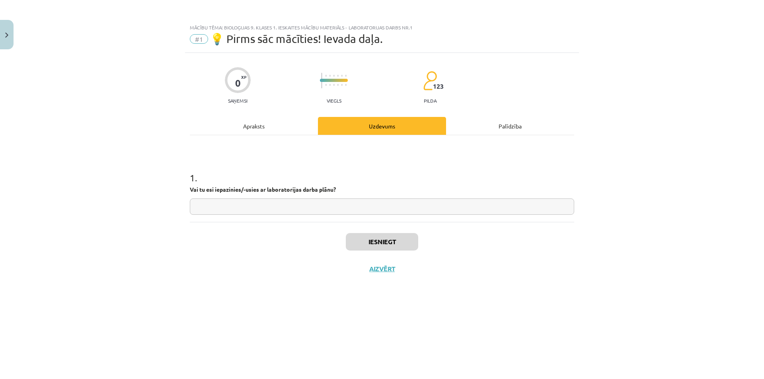
click at [272, 137] on div "1 . Vai tu esi iepazinies/-usies ar laboratorijas darba plānu?" at bounding box center [382, 178] width 384 height 87
click at [277, 132] on div "Apraksts" at bounding box center [254, 126] width 128 height 18
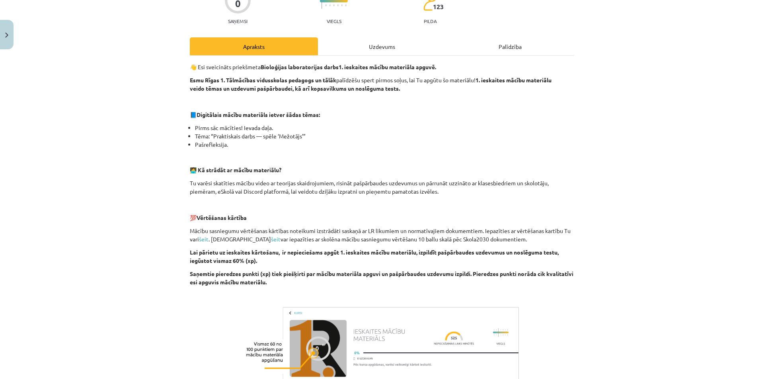
scroll to position [119, 0]
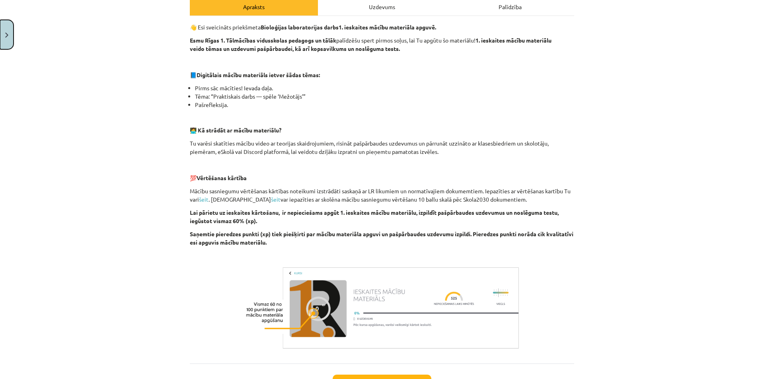
click at [4, 41] on button "Close" at bounding box center [7, 34] width 14 height 29
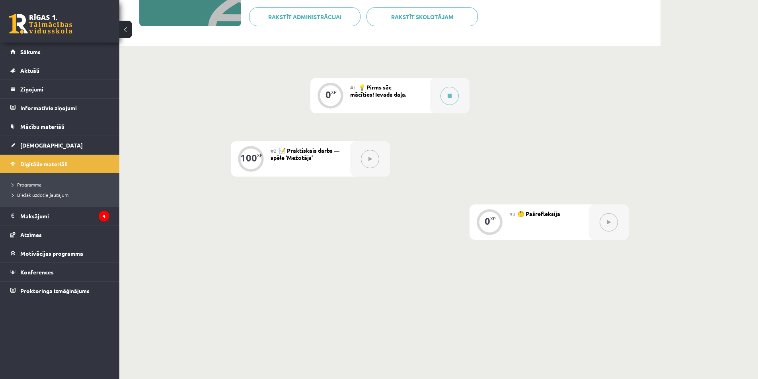
click at [374, 162] on button at bounding box center [370, 159] width 18 height 18
click at [435, 94] on div at bounding box center [450, 95] width 40 height 35
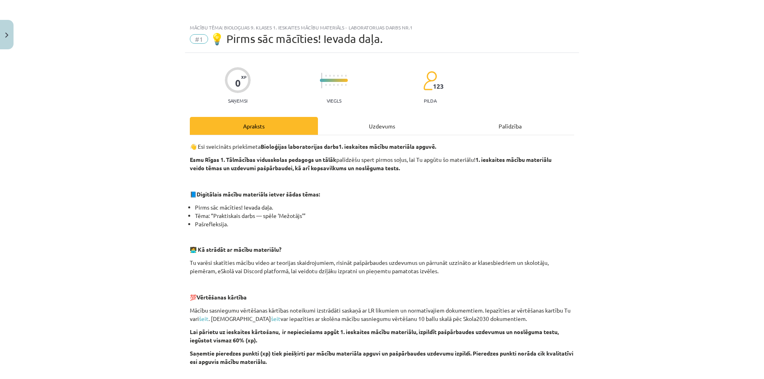
click at [424, 119] on div "Uzdevums" at bounding box center [382, 126] width 128 height 18
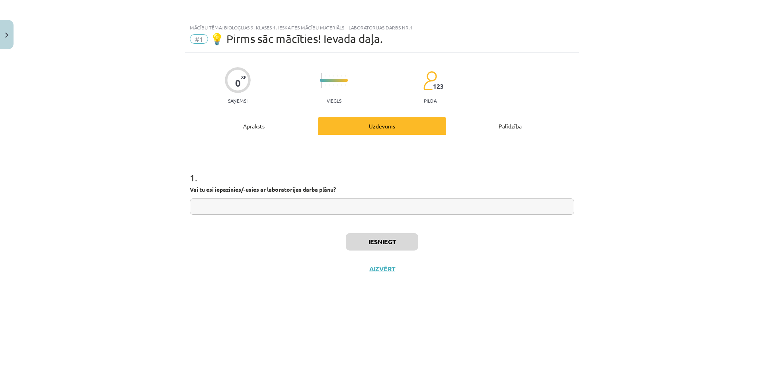
click at [310, 211] on input "text" at bounding box center [382, 207] width 384 height 16
type input "**"
click at [353, 244] on button "Iesniegt" at bounding box center [382, 242] width 72 height 18
click at [380, 271] on button "Nākamā nodarbība" at bounding box center [382, 274] width 78 height 18
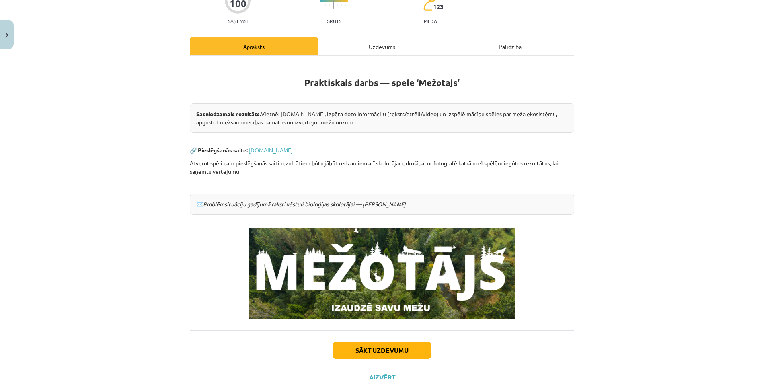
scroll to position [111, 0]
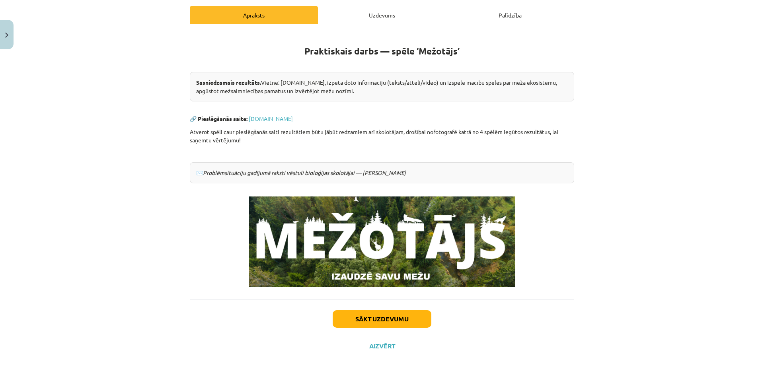
click at [375, 12] on div "Uzdevums" at bounding box center [382, 15] width 128 height 18
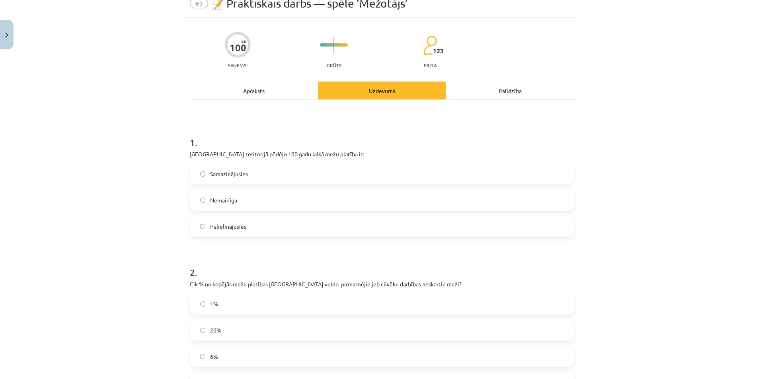
scroll to position [20, 0]
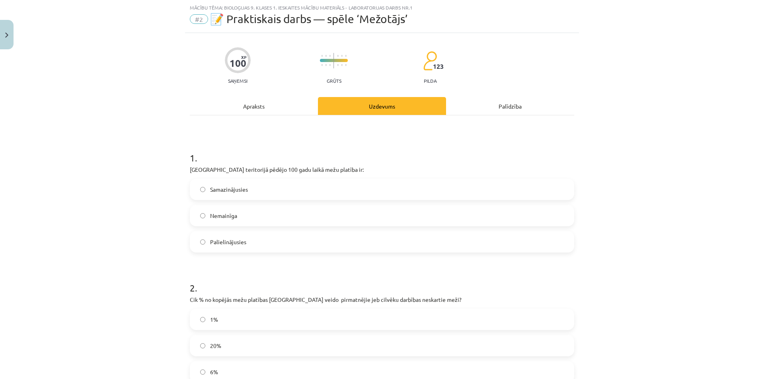
click at [250, 110] on div "Apraksts" at bounding box center [254, 106] width 128 height 18
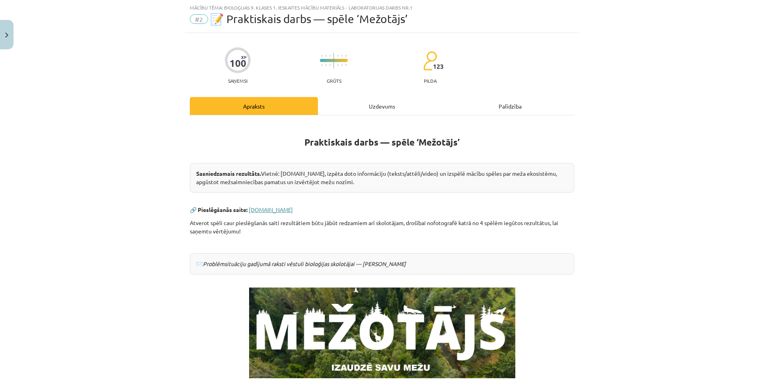
click at [271, 211] on link "www.mezotajs.lv" at bounding box center [271, 209] width 44 height 7
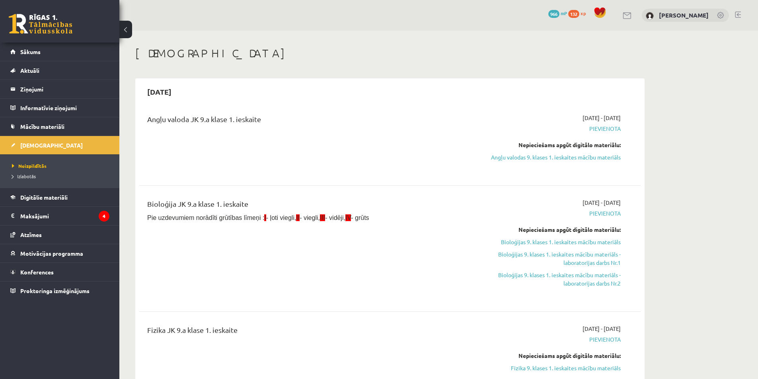
scroll to position [80, 0]
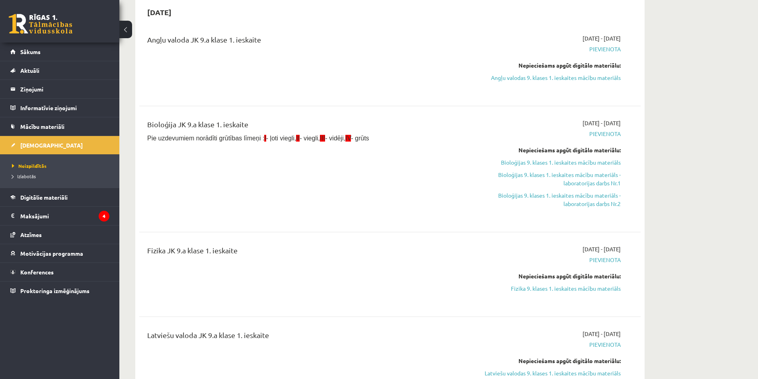
click at [537, 199] on link "Bioloģijas 9. klases 1. ieskaites mācību materiāls - laboratorijas darbs Nr.2" at bounding box center [546, 199] width 150 height 17
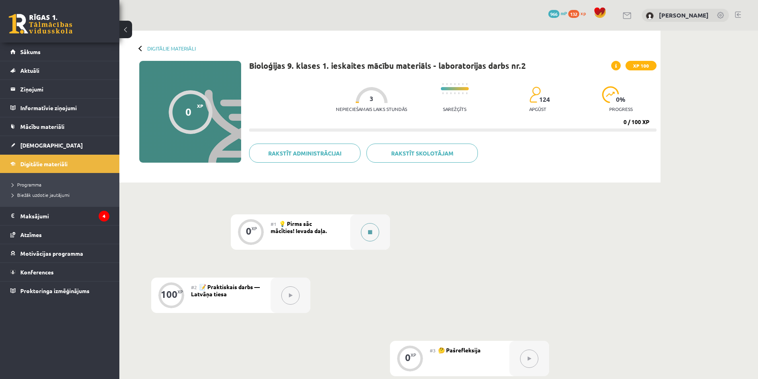
click at [369, 228] on button at bounding box center [370, 232] width 18 height 18
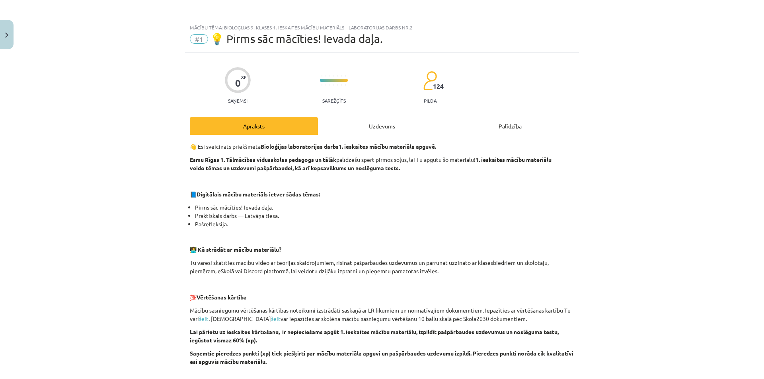
click at [358, 135] on div "👋 Esi sveicināts priekšmeta Bioloģijas laboratorijas darbs 1. ieskaites mācību …" at bounding box center [382, 309] width 384 height 348
click at [10, 39] on button "Close" at bounding box center [7, 34] width 14 height 29
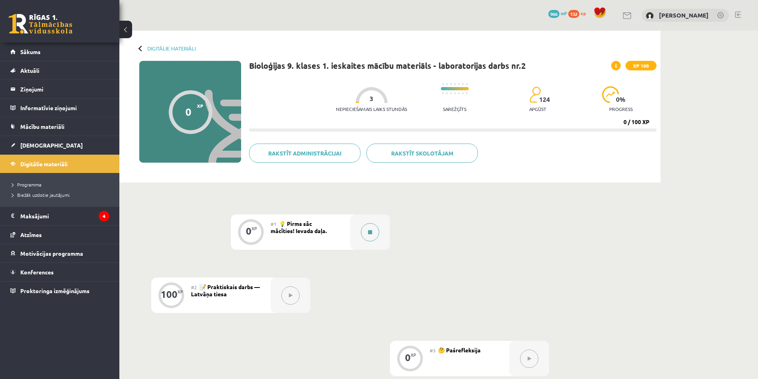
click at [371, 234] on icon at bounding box center [370, 232] width 4 height 5
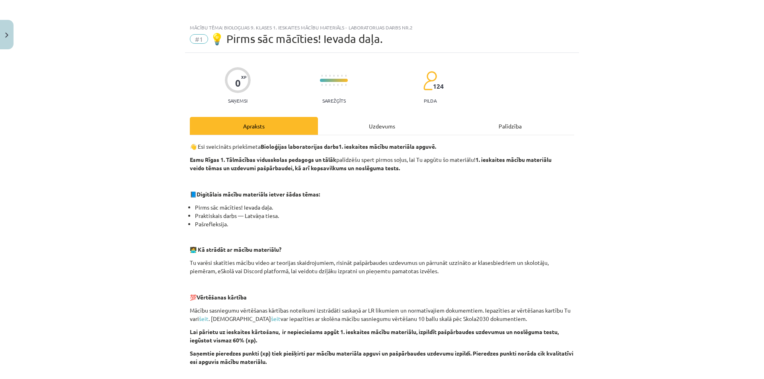
click at [348, 127] on div "Uzdevums" at bounding box center [382, 126] width 128 height 18
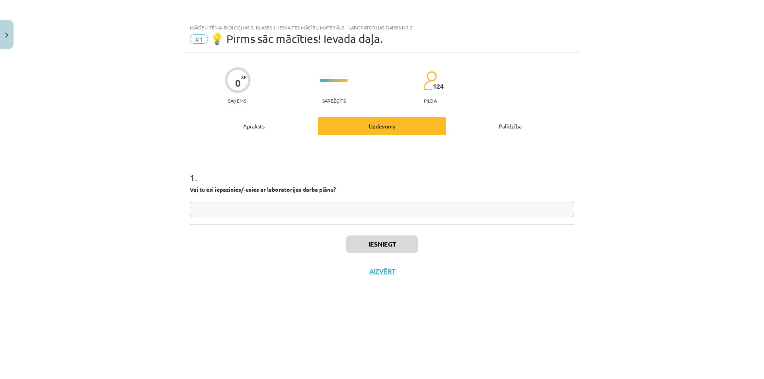
click at [317, 208] on input "text" at bounding box center [382, 209] width 384 height 16
type input "*"
type input "**"
click at [359, 251] on button "Iesniegt" at bounding box center [382, 245] width 72 height 18
click at [367, 275] on button "Nākamā nodarbība" at bounding box center [382, 276] width 78 height 18
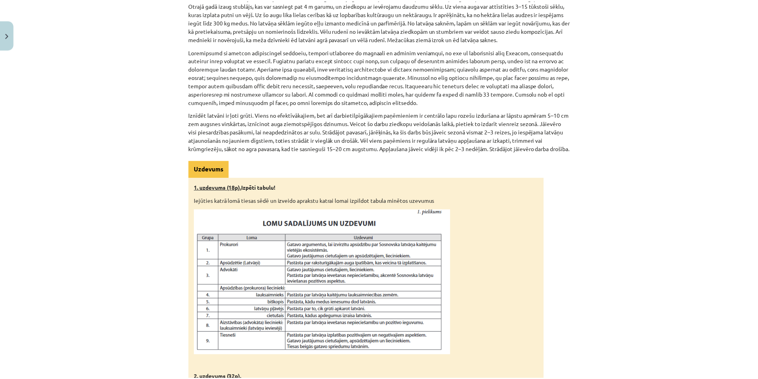
scroll to position [194, 0]
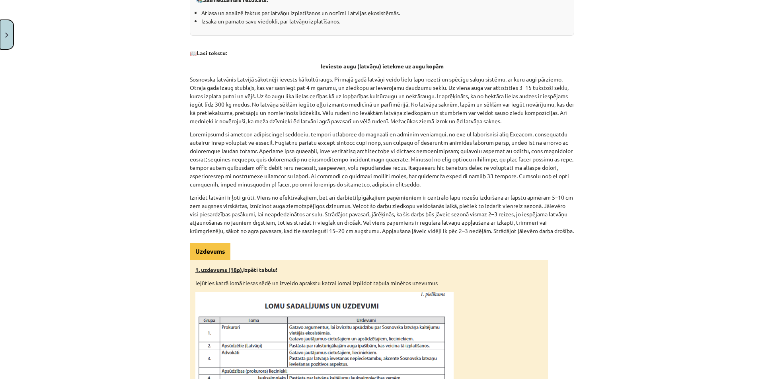
click at [6, 37] on img "Close" at bounding box center [6, 35] width 3 height 5
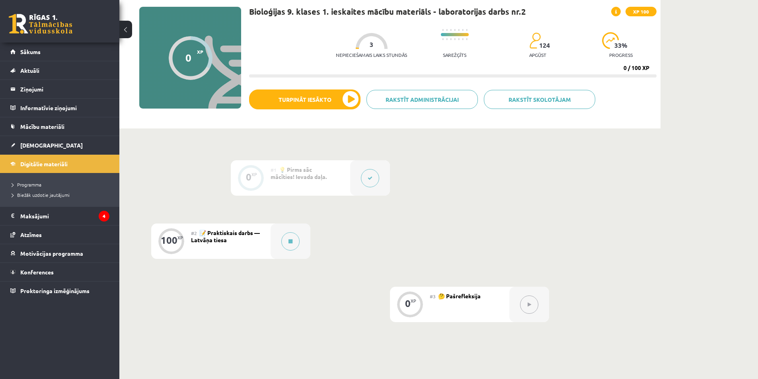
scroll to position [0, 0]
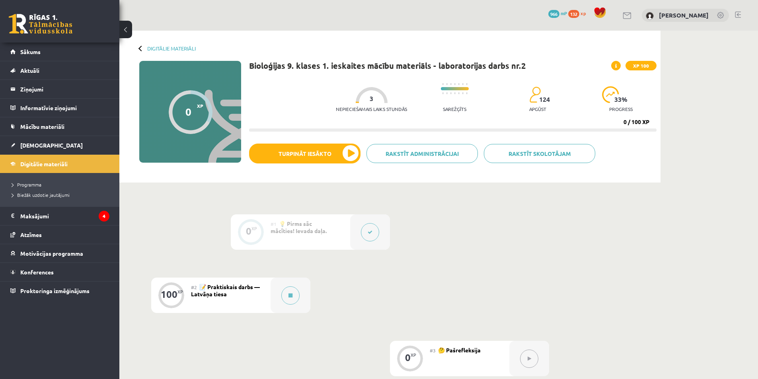
click at [144, 49] on div "Digitālie materiāli" at bounding box center [167, 48] width 57 height 6
click at [138, 47] on div "Digitālie materiāli 0 XP XP 100 0 / 100 XP Bioloģijas 9. klases 1. ieskaites mā…" at bounding box center [389, 107] width 541 height 152
click at [145, 48] on div "Digitālie materiāli" at bounding box center [167, 48] width 57 height 6
click at [148, 51] on link "Digitālie materiāli" at bounding box center [171, 48] width 49 height 6
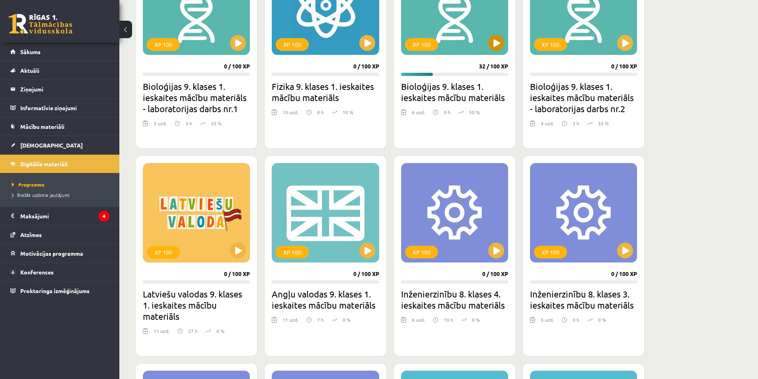
scroll to position [279, 0]
click at [496, 45] on button at bounding box center [496, 43] width 16 height 16
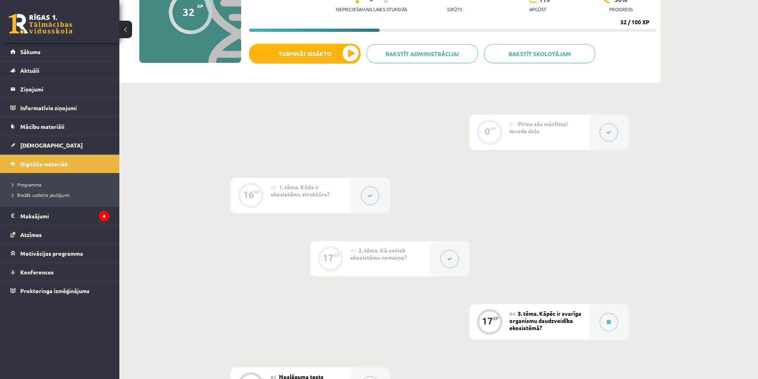
scroll to position [119, 0]
